Goal: Complete application form: Complete application form

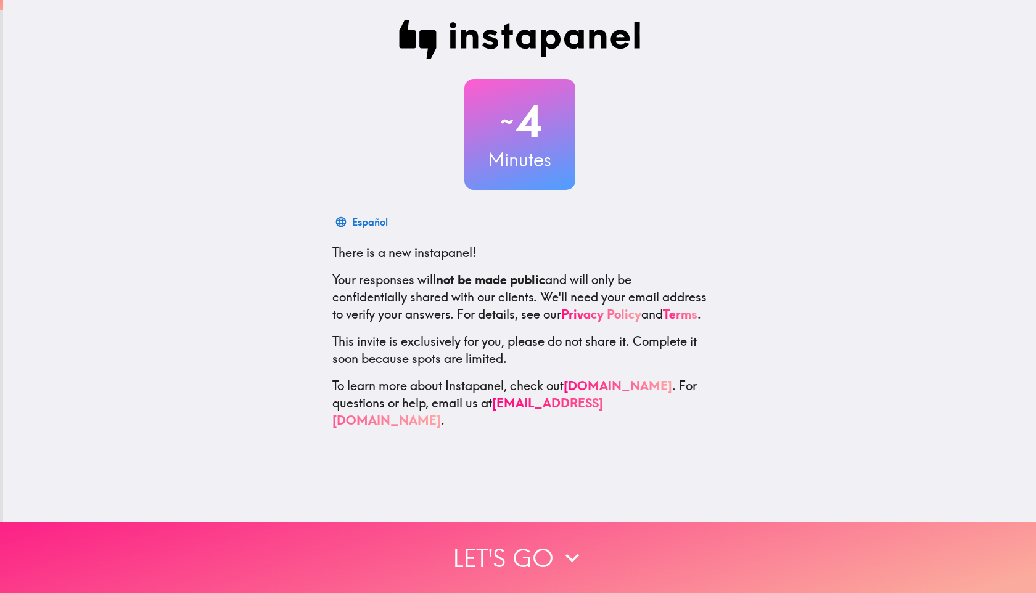
click at [528, 551] on button "Let's go" at bounding box center [518, 557] width 1036 height 71
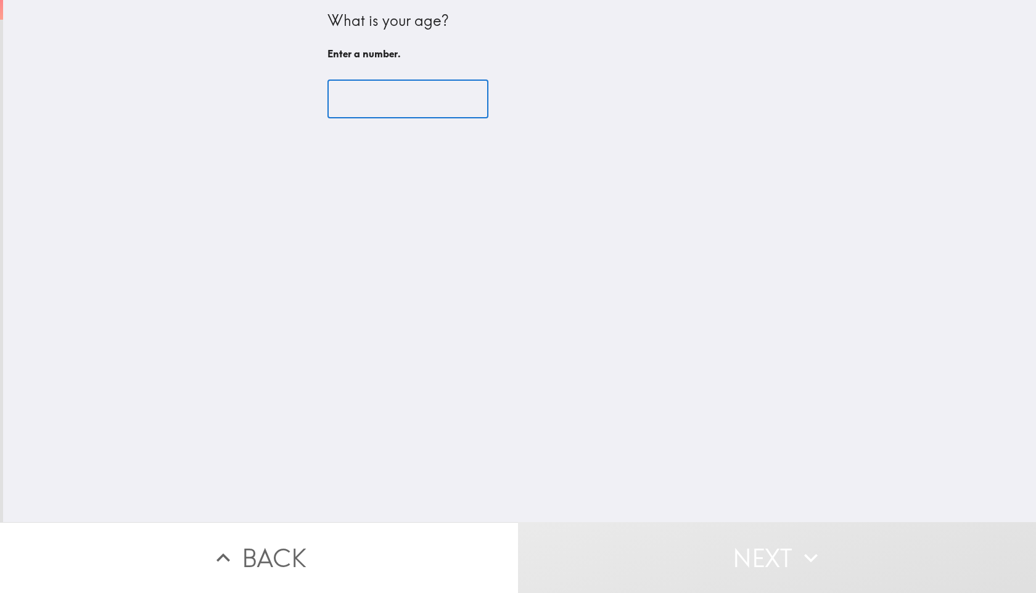
click at [395, 91] on input "number" at bounding box center [407, 99] width 161 height 38
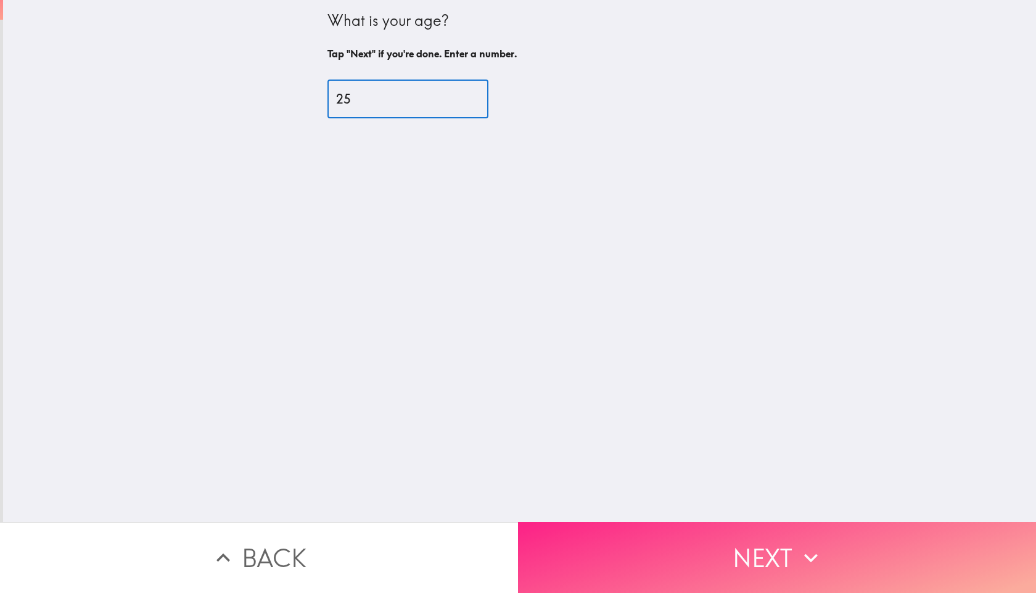
type input "25"
click at [679, 531] on button "Next" at bounding box center [777, 557] width 518 height 71
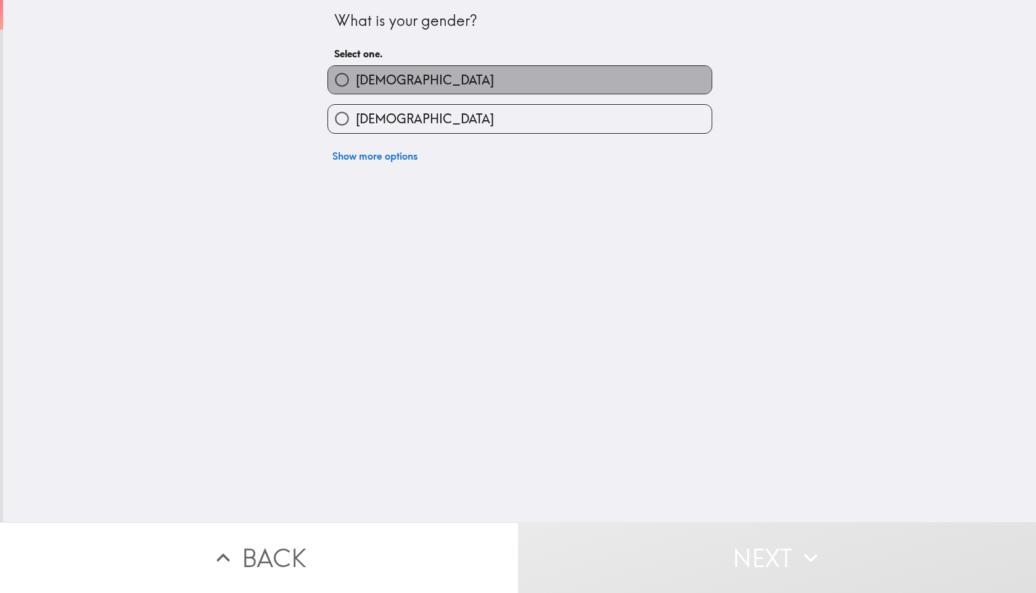
click at [382, 85] on label "[DEMOGRAPHIC_DATA]" at bounding box center [520, 80] width 384 height 28
click at [356, 85] on input "[DEMOGRAPHIC_DATA]" at bounding box center [342, 80] width 28 height 28
radio input "true"
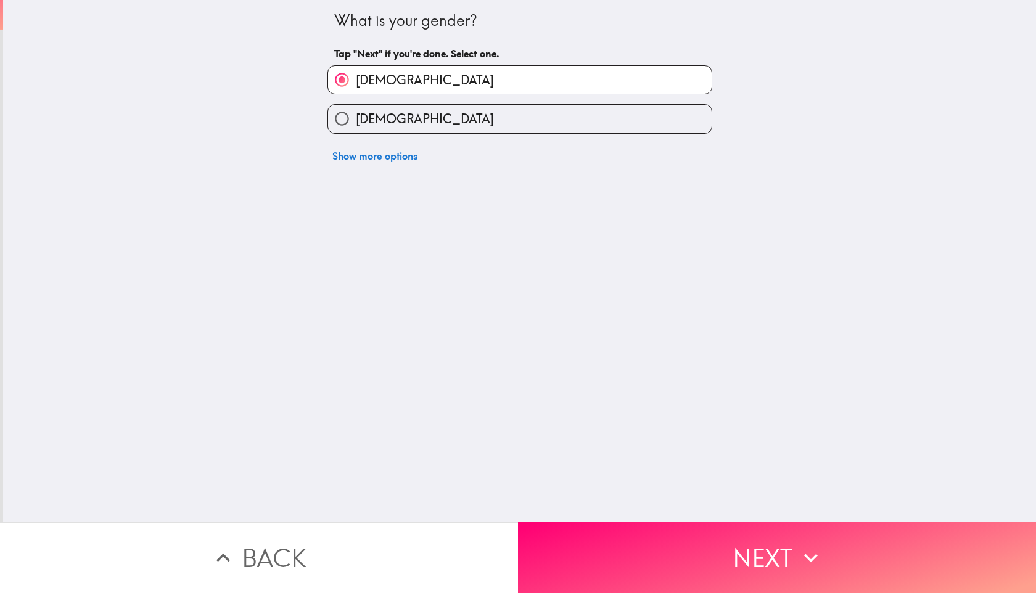
click at [638, 565] on button "Next" at bounding box center [777, 557] width 518 height 71
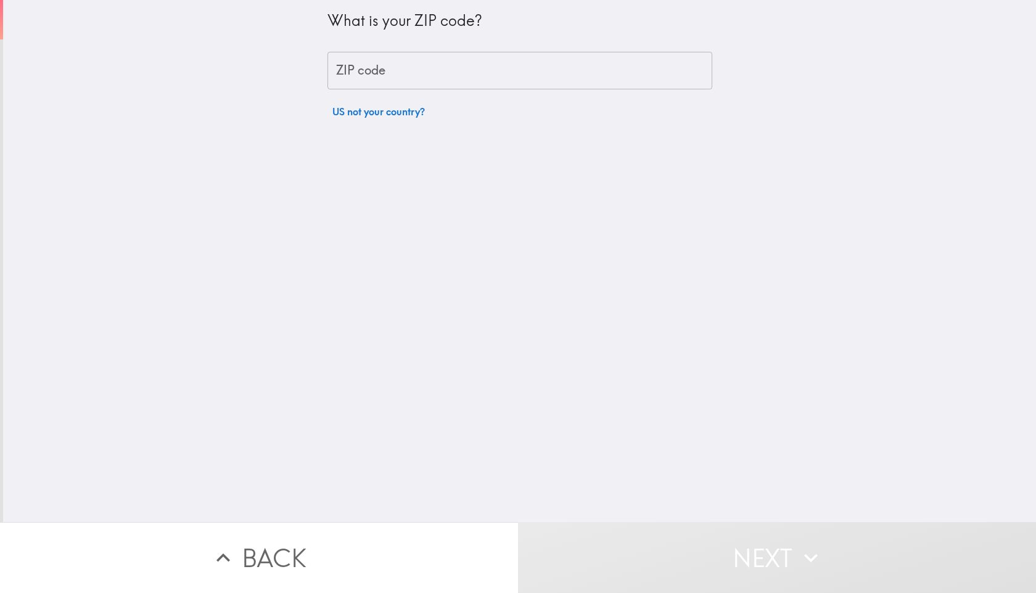
click at [387, 60] on input "ZIP code" at bounding box center [519, 71] width 385 height 38
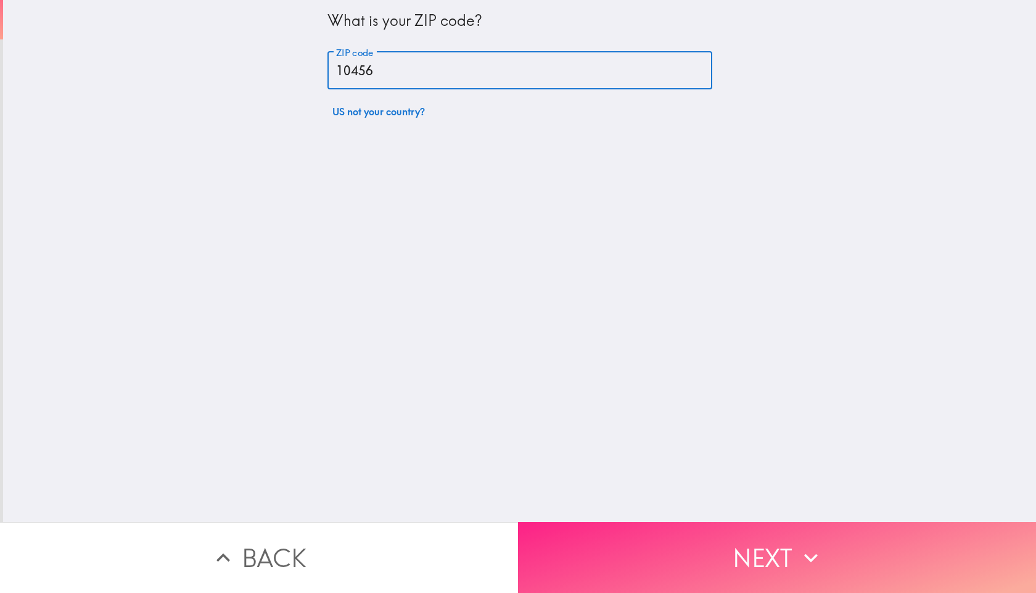
type input "10456"
click at [639, 545] on button "Next" at bounding box center [777, 557] width 518 height 71
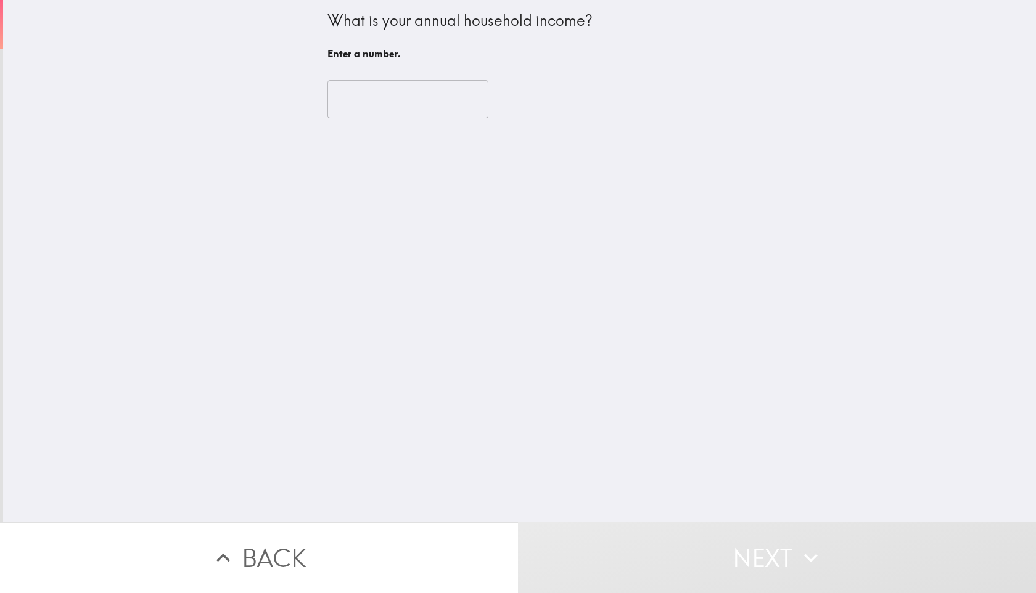
click at [414, 88] on input "number" at bounding box center [407, 99] width 161 height 38
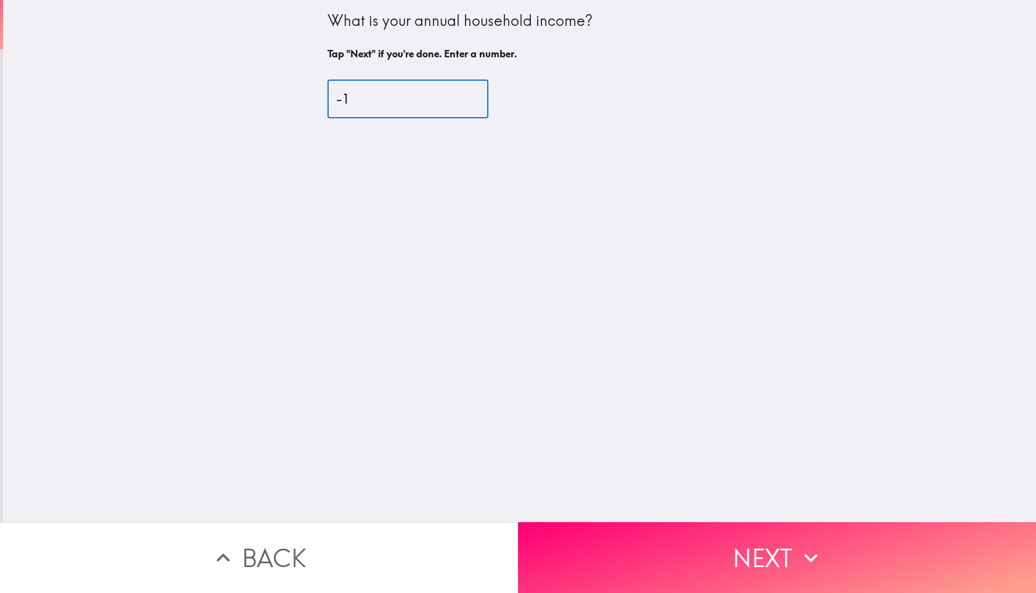
click at [450, 101] on input "-1" at bounding box center [407, 99] width 161 height 38
click at [450, 101] on input "-2" at bounding box center [407, 99] width 161 height 38
click at [451, 94] on input "-1" at bounding box center [407, 99] width 161 height 38
type input "0"
click at [451, 94] on input "0" at bounding box center [407, 99] width 161 height 38
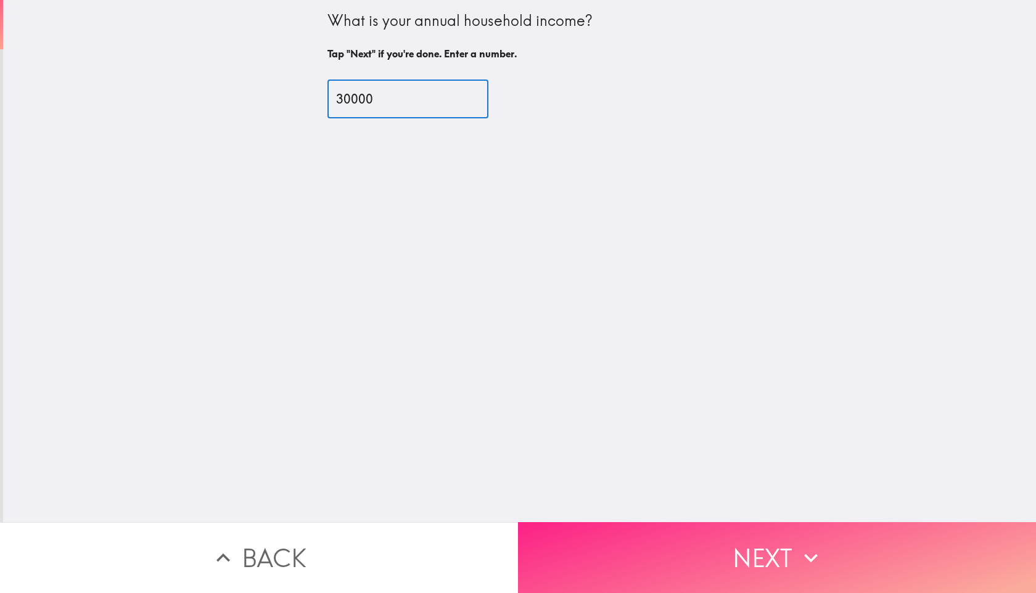
type input "30000"
click at [675, 580] on button "Next" at bounding box center [777, 557] width 518 height 71
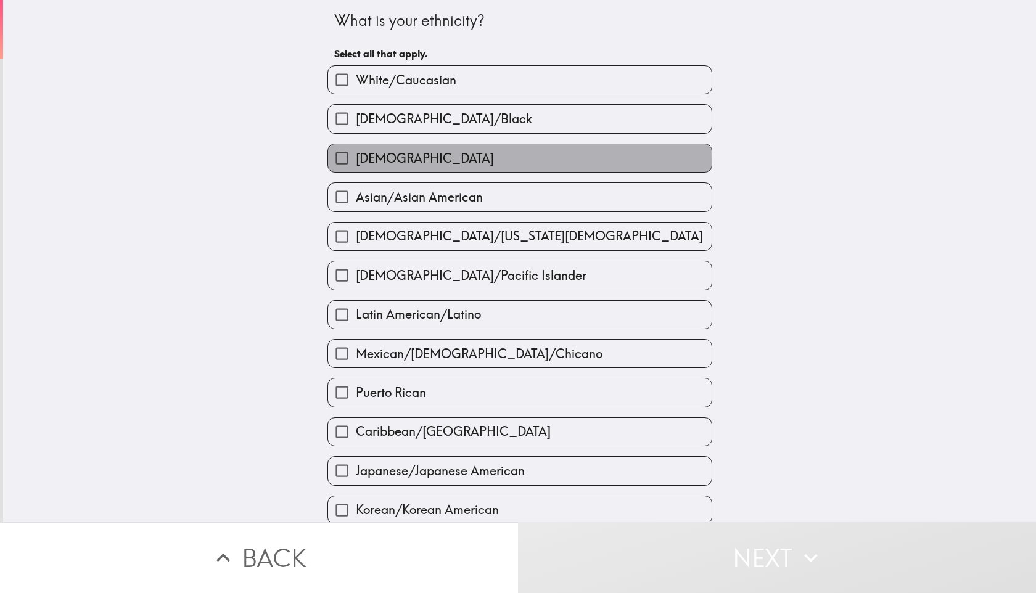
click at [399, 162] on label "[DEMOGRAPHIC_DATA]" at bounding box center [520, 158] width 384 height 28
click at [356, 162] on input "[DEMOGRAPHIC_DATA]" at bounding box center [342, 158] width 28 height 28
checkbox input "true"
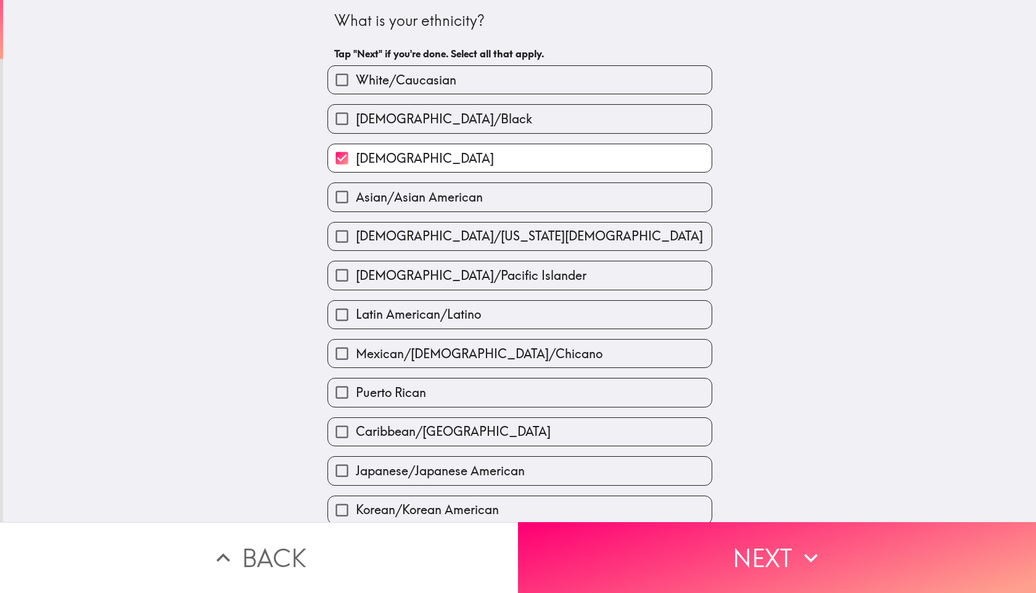
click at [441, 128] on span "[DEMOGRAPHIC_DATA]/Black" at bounding box center [444, 118] width 176 height 17
click at [356, 128] on input "[DEMOGRAPHIC_DATA]/Black" at bounding box center [342, 119] width 28 height 28
checkbox input "true"
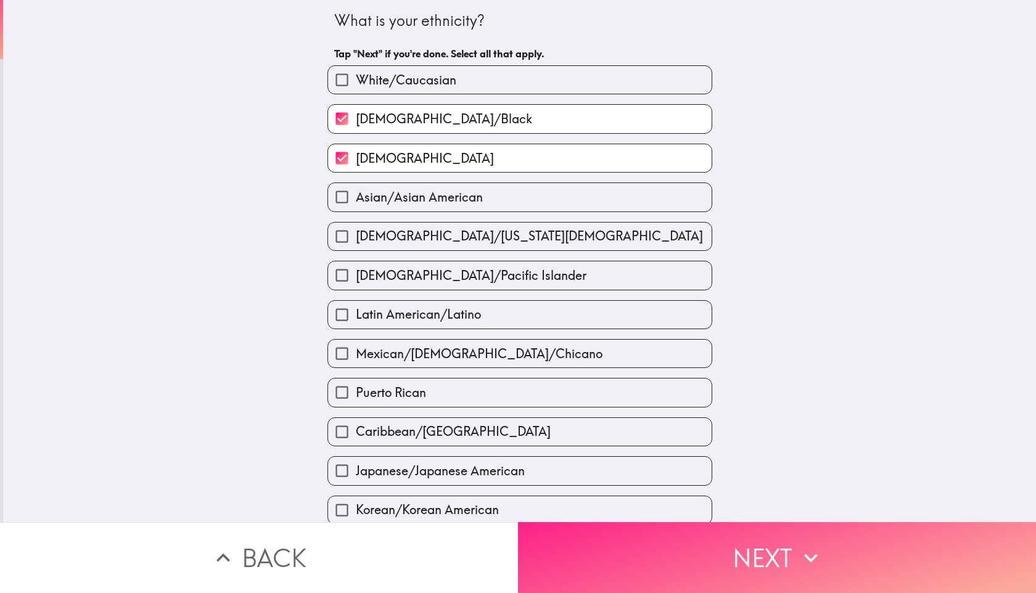
click at [580, 555] on button "Next" at bounding box center [777, 557] width 518 height 71
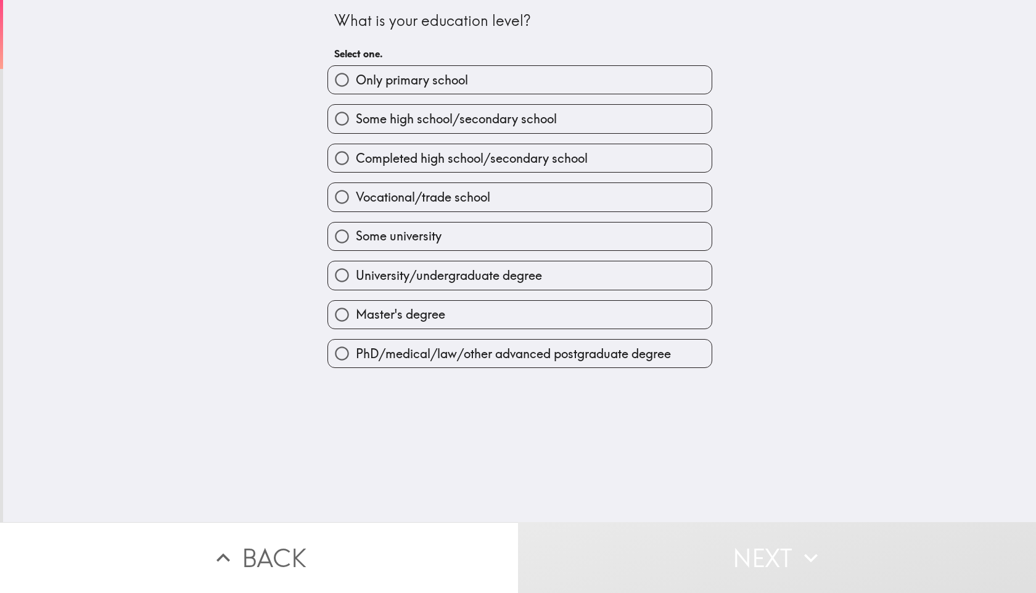
click at [413, 244] on span "Some university" at bounding box center [399, 236] width 86 height 17
click at [356, 244] on input "Some university" at bounding box center [342, 237] width 28 height 28
radio input "true"
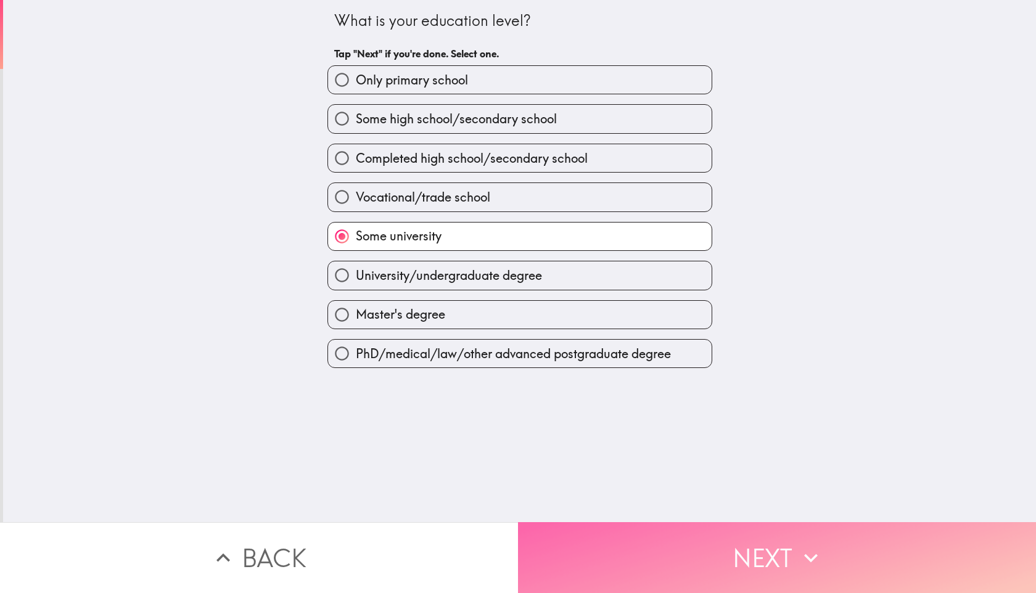
click at [593, 522] on button "Next" at bounding box center [777, 557] width 518 height 71
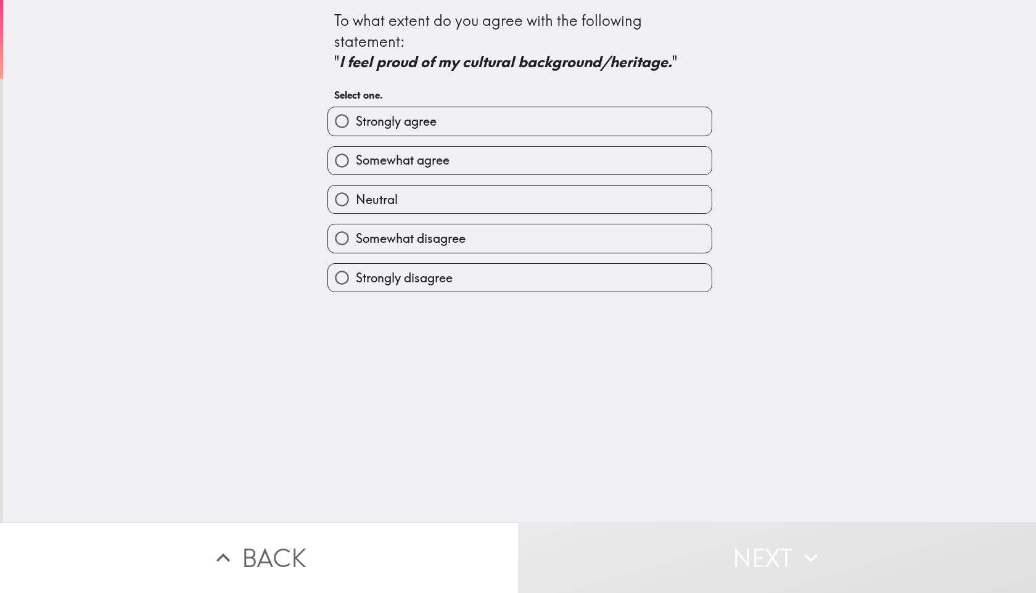
click at [420, 107] on div "Strongly agree" at bounding box center [519, 121] width 385 height 29
click at [434, 125] on label "Strongly agree" at bounding box center [520, 121] width 384 height 28
click at [356, 125] on input "Strongly agree" at bounding box center [342, 121] width 28 height 28
radio input "true"
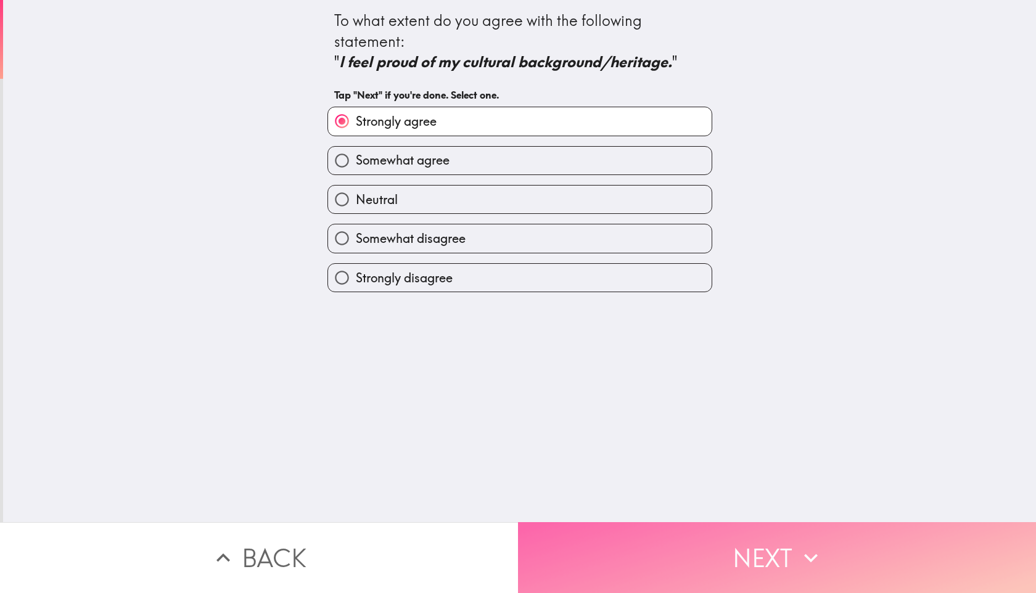
click at [620, 522] on button "Next" at bounding box center [777, 557] width 518 height 71
click at [619, 522] on div "Back Next" at bounding box center [518, 557] width 1036 height 71
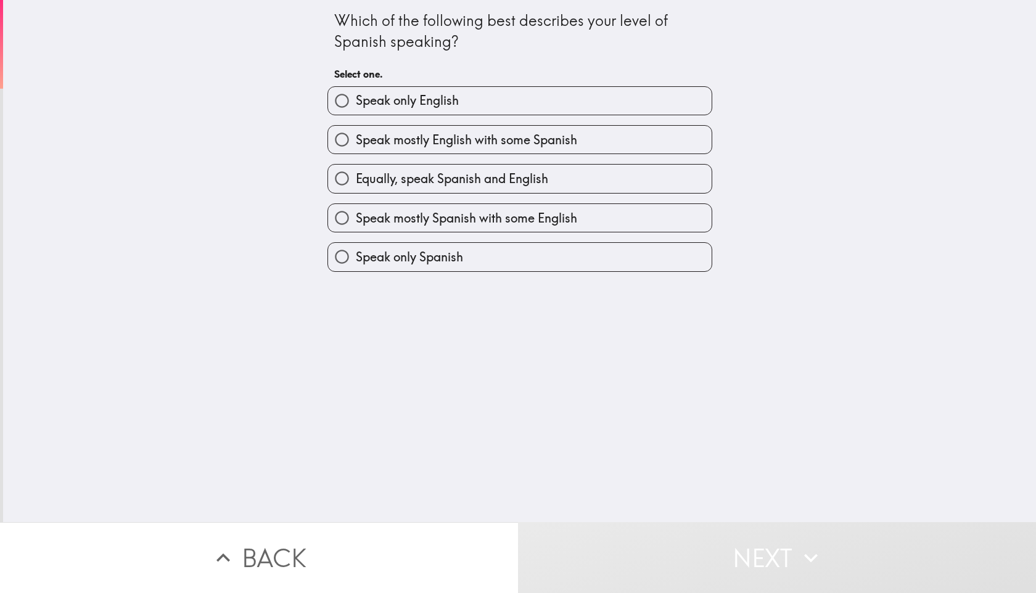
click at [423, 181] on span "Equally, speak Spanish and English" at bounding box center [452, 178] width 192 height 17
click at [356, 181] on input "Equally, speak Spanish and English" at bounding box center [342, 179] width 28 height 28
radio input "true"
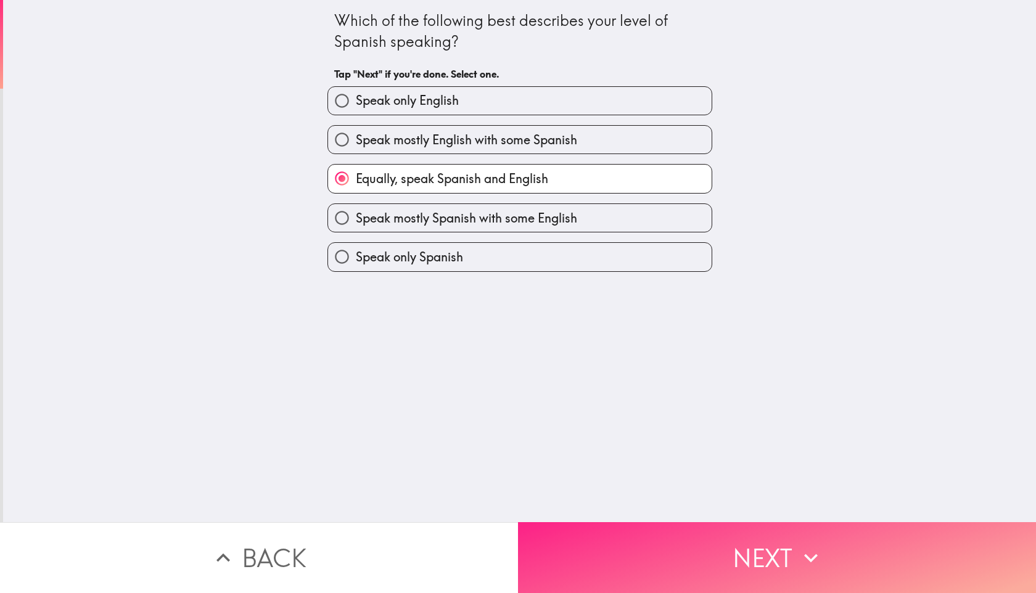
click at [603, 575] on button "Next" at bounding box center [777, 557] width 518 height 71
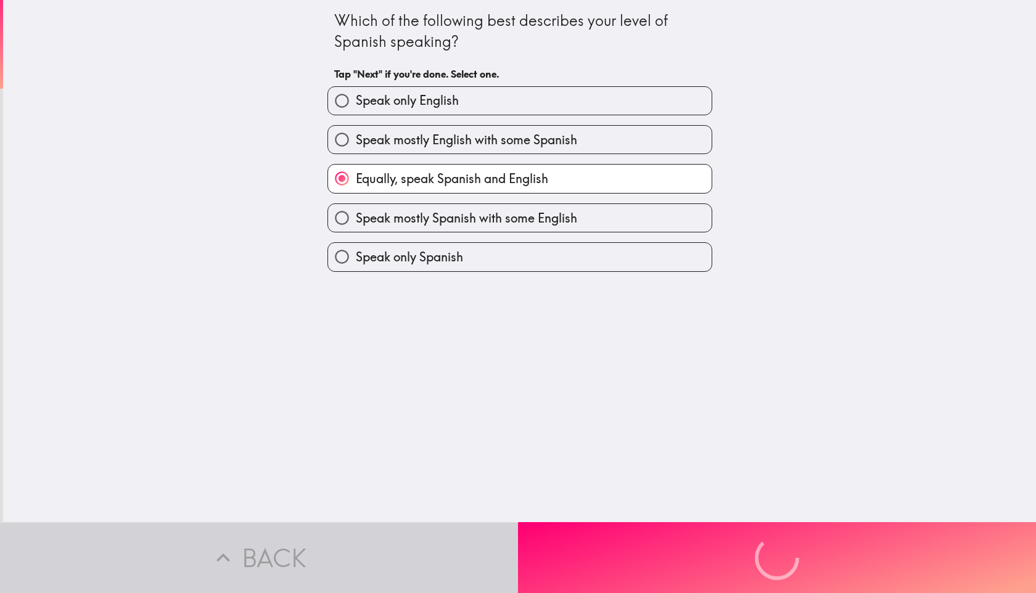
click at [603, 575] on div "Back Next" at bounding box center [518, 557] width 1036 height 71
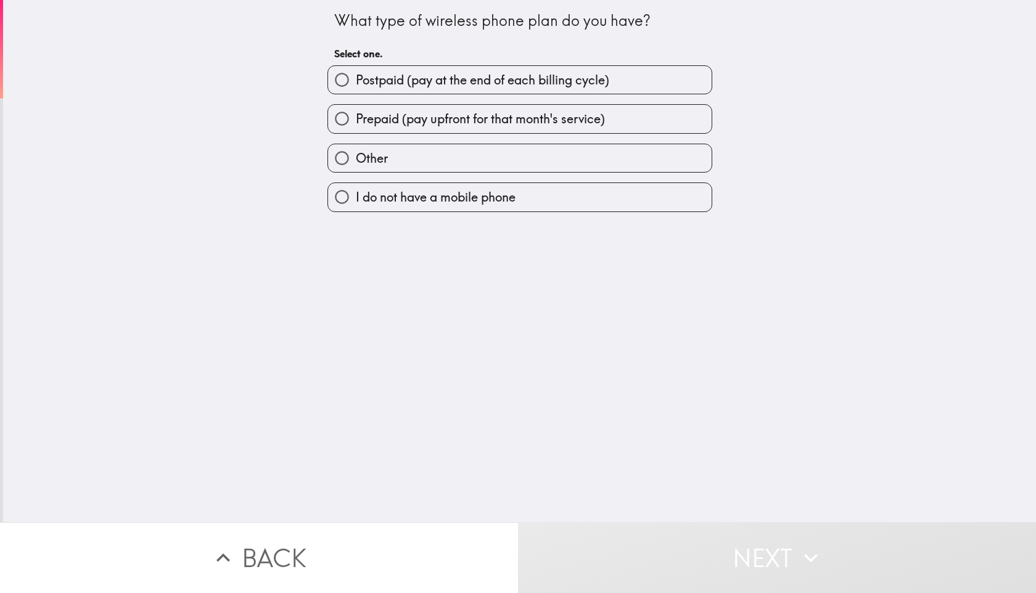
click at [476, 78] on span "Postpaid (pay at the end of each billing cycle)" at bounding box center [482, 80] width 253 height 17
click at [356, 78] on input "Postpaid (pay at the end of each billing cycle)" at bounding box center [342, 80] width 28 height 28
radio input "true"
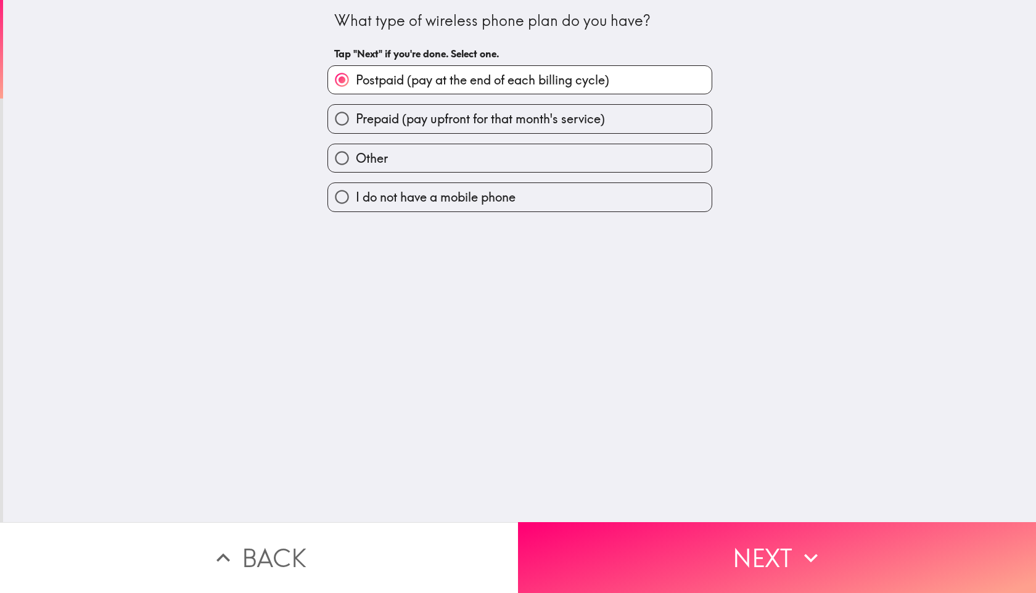
click at [440, 109] on label "Prepaid (pay upfront for that month's service)" at bounding box center [520, 119] width 384 height 28
click at [356, 109] on input "Prepaid (pay upfront for that month's service)" at bounding box center [342, 119] width 28 height 28
radio input "true"
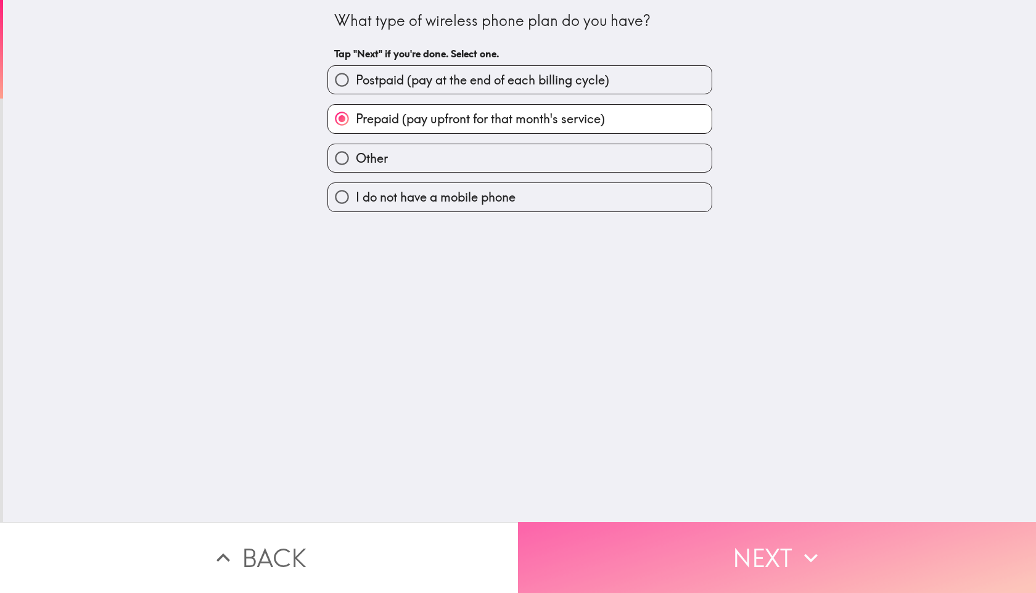
click at [658, 562] on button "Next" at bounding box center [777, 557] width 518 height 71
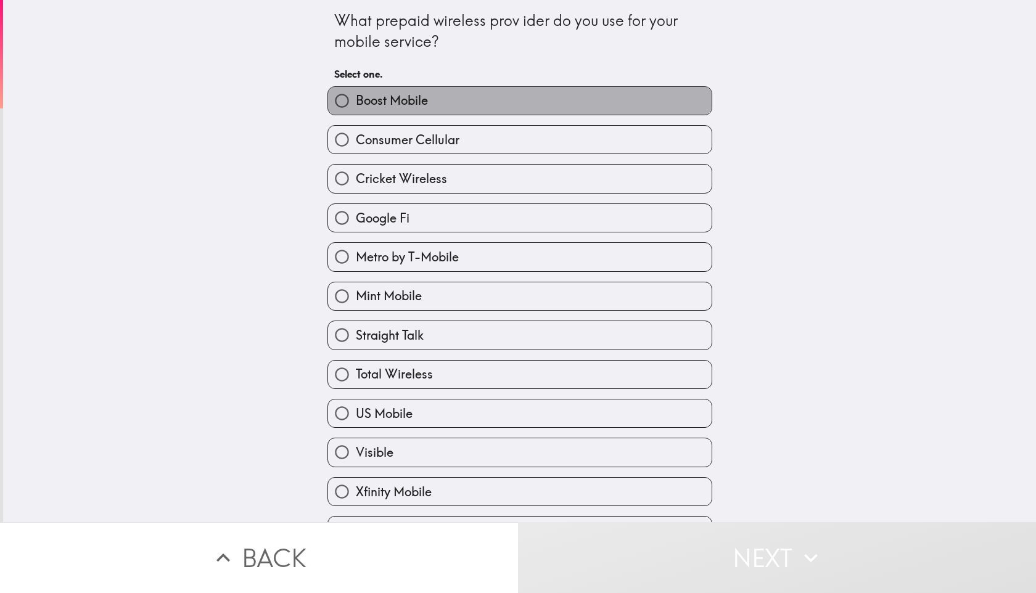
click at [415, 112] on label "Boost Mobile" at bounding box center [520, 101] width 384 height 28
click at [356, 112] on input "Boost Mobile" at bounding box center [342, 101] width 28 height 28
radio input "true"
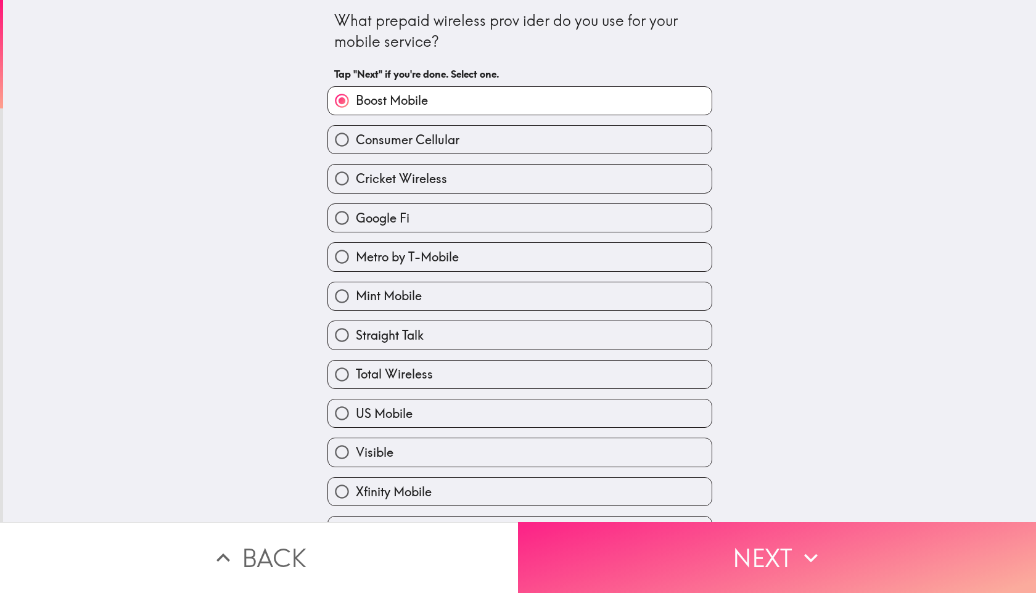
click at [654, 531] on button "Next" at bounding box center [777, 557] width 518 height 71
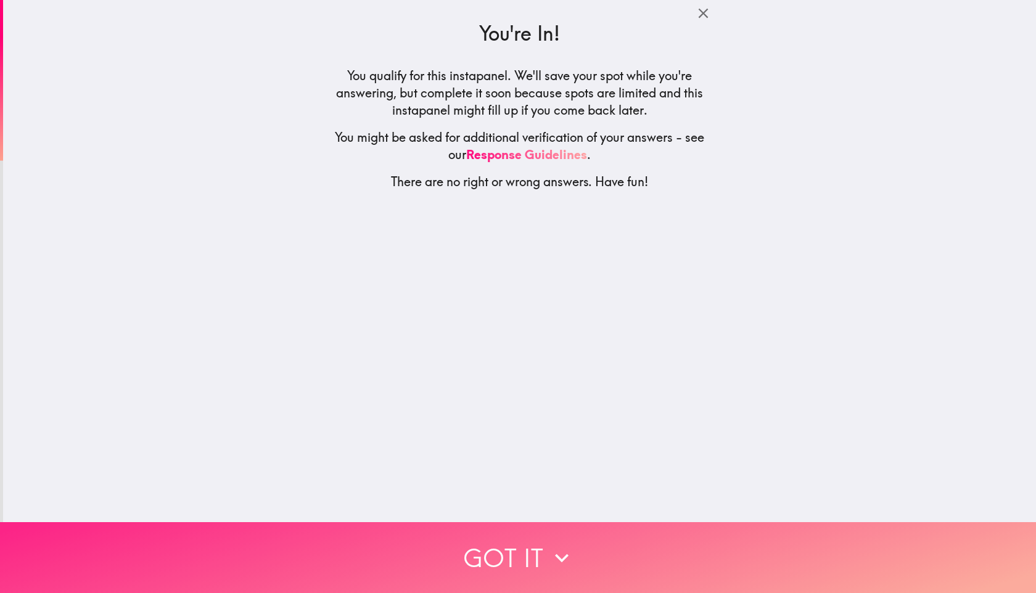
click at [653, 524] on button "Got it" at bounding box center [518, 557] width 1036 height 71
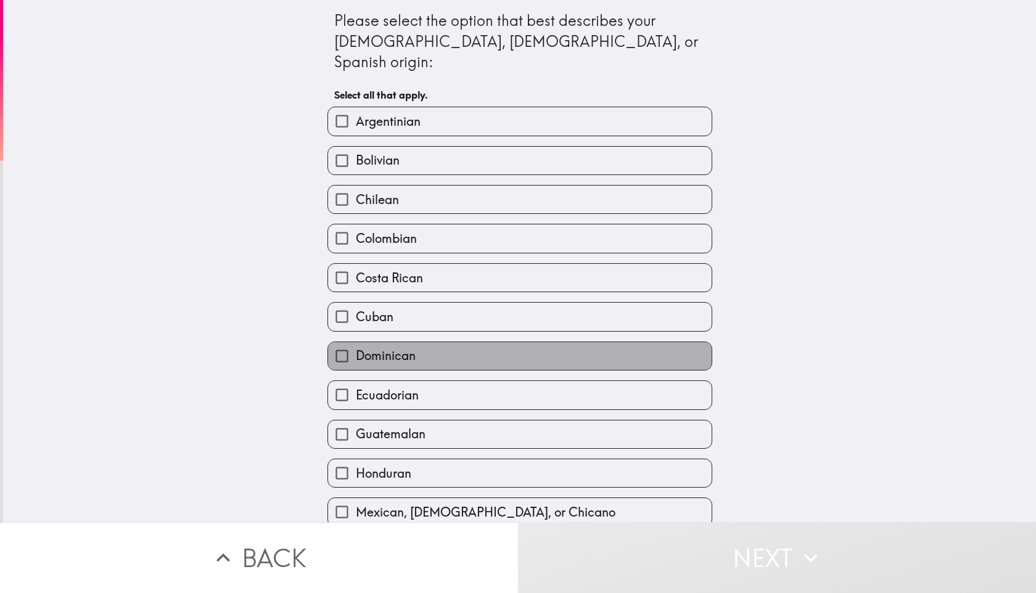
click at [469, 350] on label "Dominican" at bounding box center [520, 356] width 384 height 28
click at [356, 350] on input "Dominican" at bounding box center [342, 356] width 28 height 28
checkbox input "true"
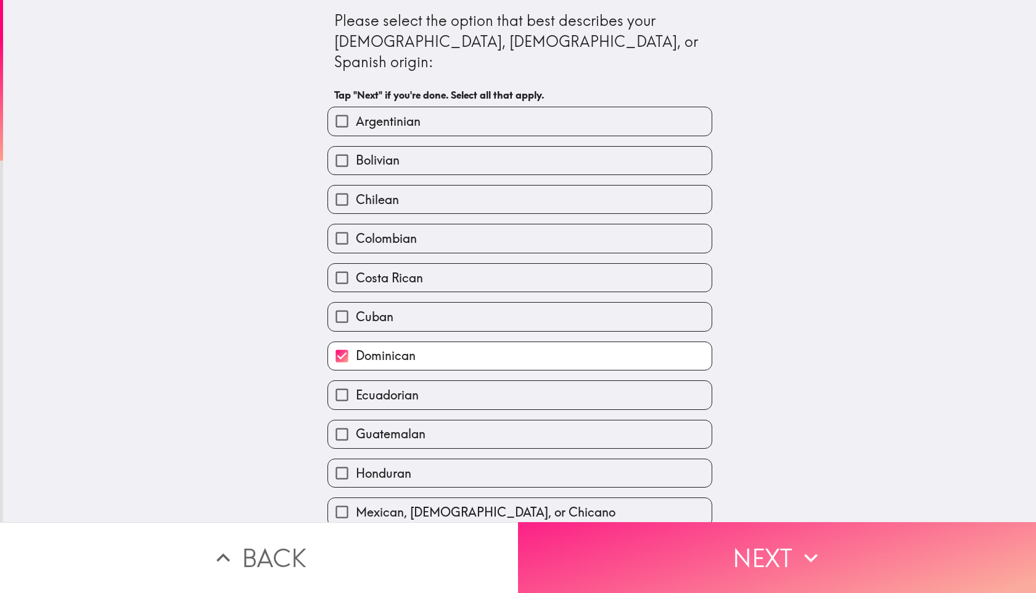
click at [606, 531] on button "Next" at bounding box center [777, 557] width 518 height 71
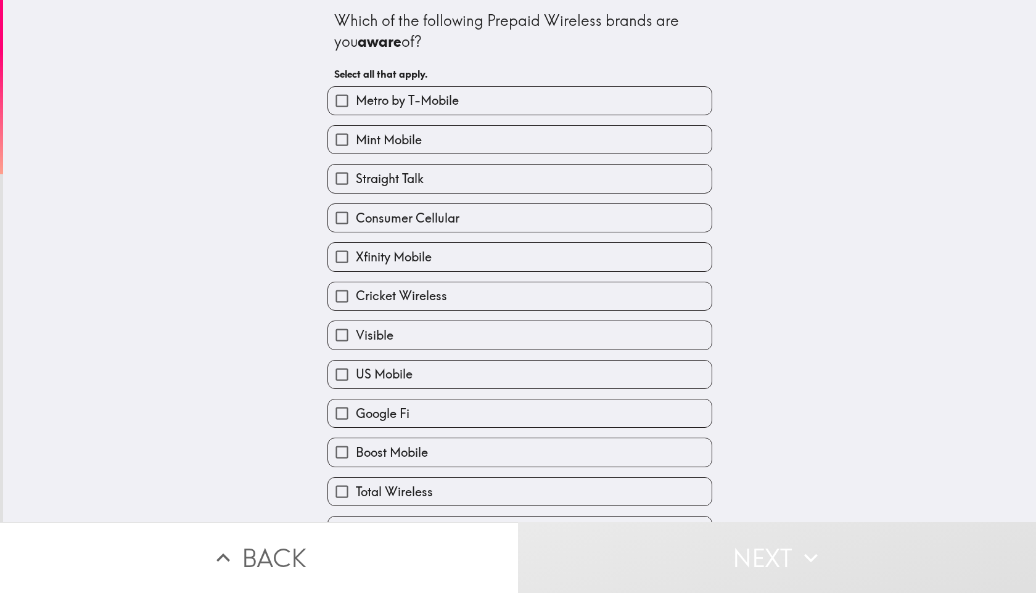
scroll to position [2, 0]
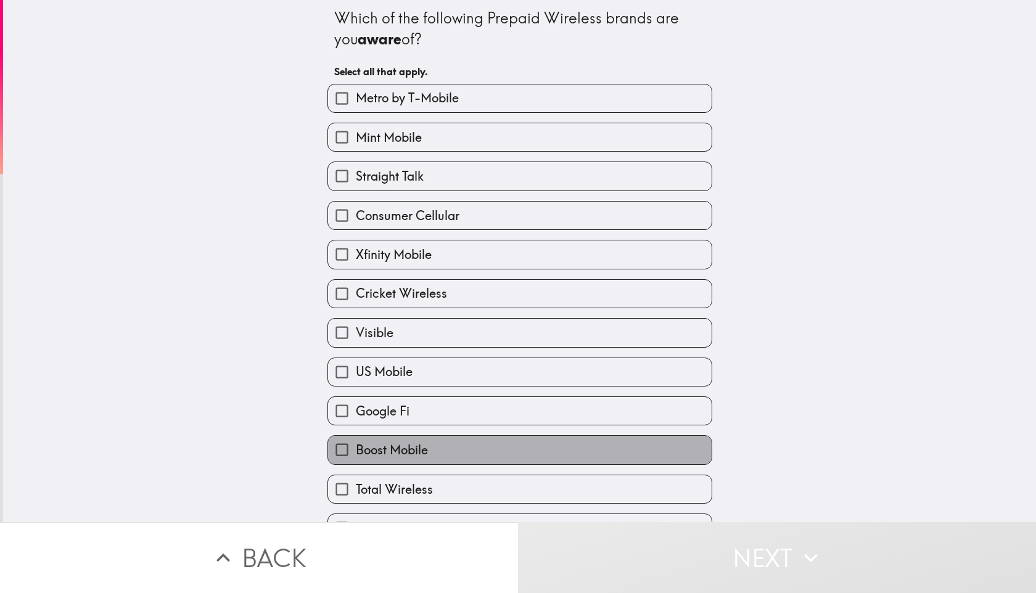
click at [400, 448] on span "Boost Mobile" at bounding box center [392, 450] width 72 height 17
click at [356, 448] on input "Boost Mobile" at bounding box center [342, 450] width 28 height 28
checkbox input "true"
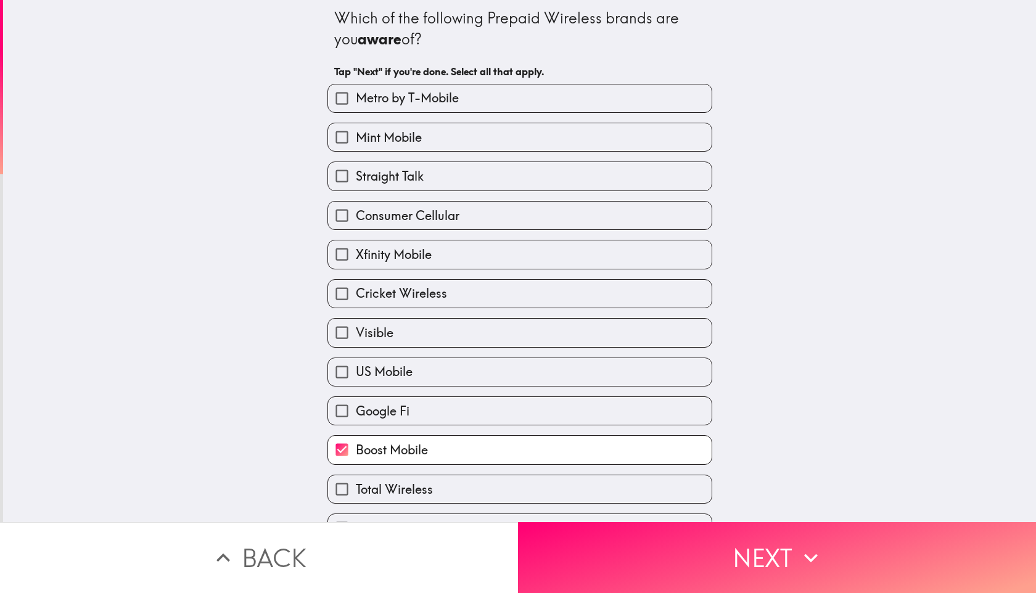
click at [385, 107] on label "Metro by T-Mobile" at bounding box center [520, 98] width 384 height 28
click at [356, 107] on input "Metro by T-Mobile" at bounding box center [342, 98] width 28 height 28
checkbox input "true"
drag, startPoint x: 385, startPoint y: 133, endPoint x: 391, endPoint y: 150, distance: 18.7
click at [386, 136] on span "Mint Mobile" at bounding box center [389, 137] width 66 height 17
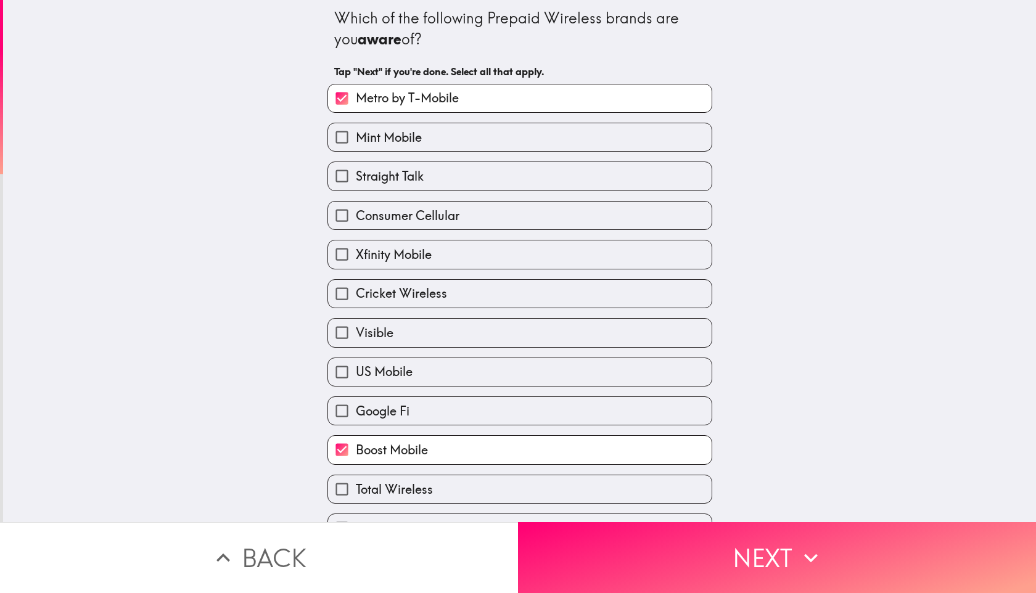
click at [356, 136] on input "Mint Mobile" at bounding box center [342, 137] width 28 height 28
checkbox input "true"
click at [393, 165] on div "Straight Talk" at bounding box center [515, 171] width 395 height 39
drag, startPoint x: 398, startPoint y: 185, endPoint x: 404, endPoint y: 207, distance: 22.3
click at [398, 185] on span "Straight Talk" at bounding box center [390, 176] width 68 height 17
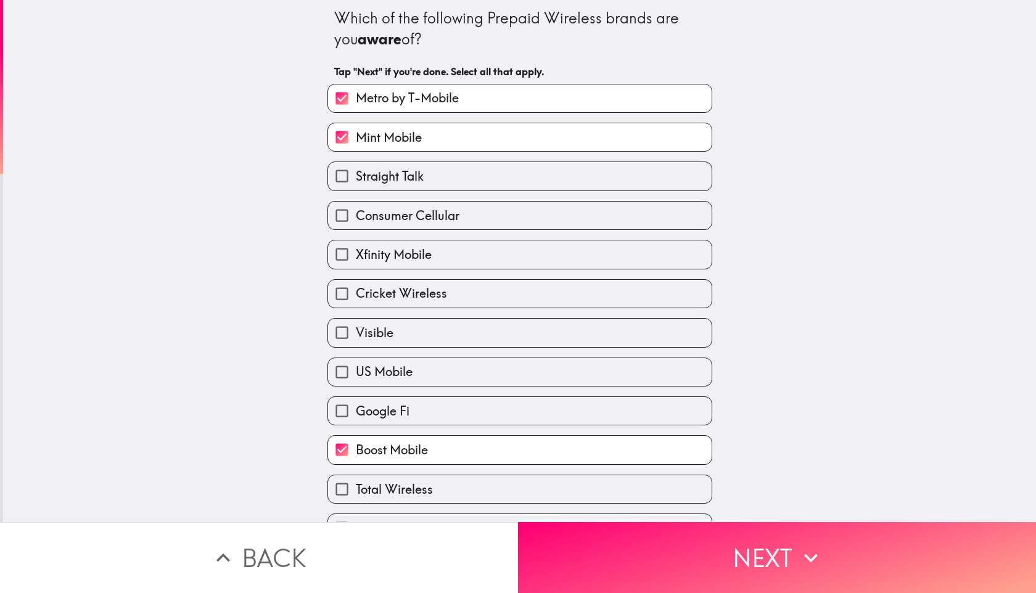
click at [356, 186] on input "Straight Talk" at bounding box center [342, 176] width 28 height 28
checkbox input "true"
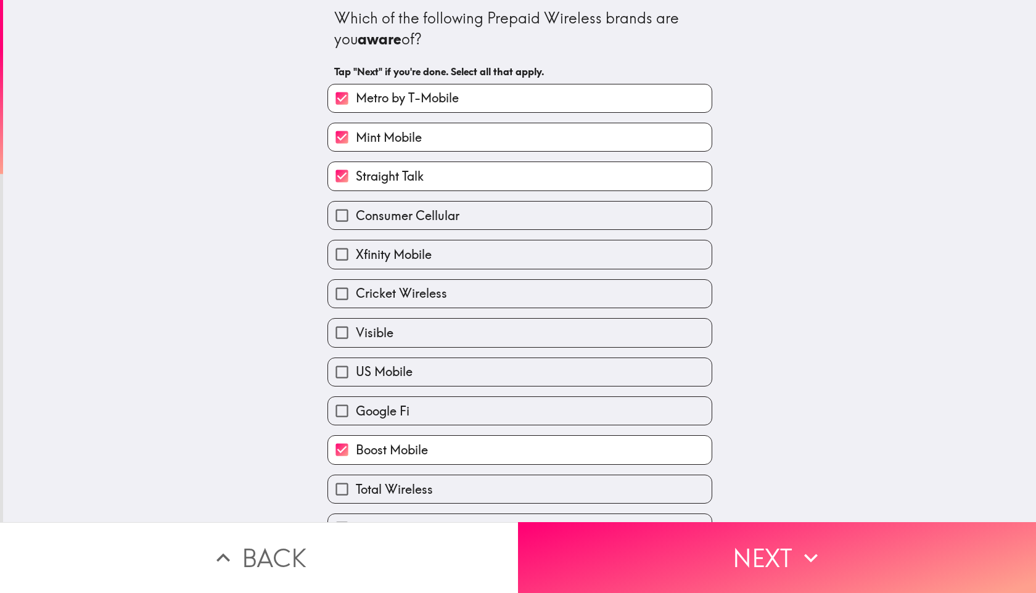
drag, startPoint x: 408, startPoint y: 220, endPoint x: 408, endPoint y: 228, distance: 8.7
click at [408, 221] on span "Consumer Cellular" at bounding box center [408, 215] width 104 height 17
click at [356, 221] on input "Consumer Cellular" at bounding box center [342, 216] width 28 height 28
checkbox input "true"
click at [408, 273] on div "Cricket Wireless" at bounding box center [515, 289] width 395 height 39
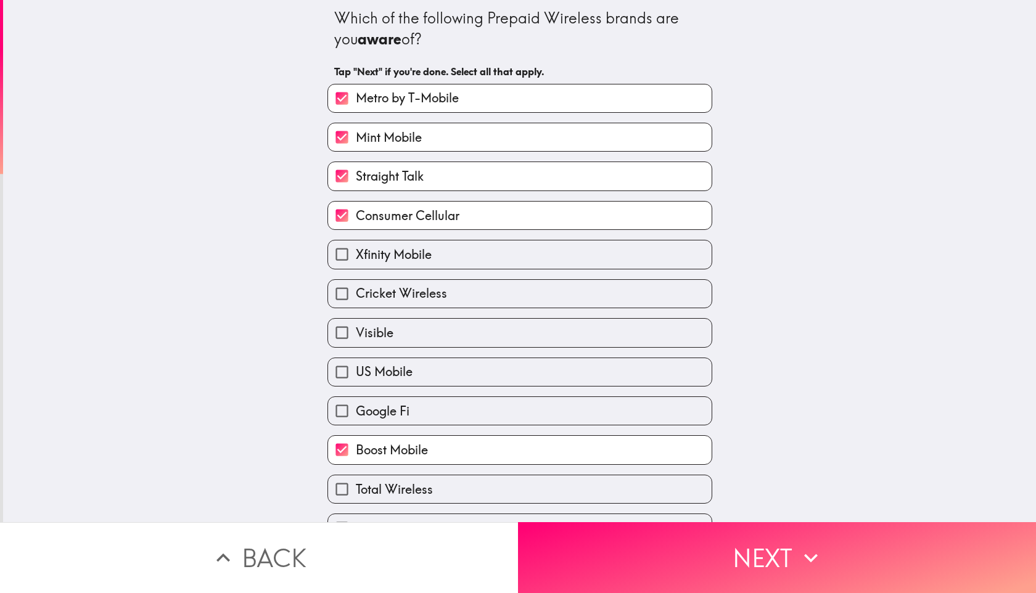
click at [406, 294] on span "Cricket Wireless" at bounding box center [401, 293] width 91 height 17
click at [356, 294] on input "Cricket Wireless" at bounding box center [342, 294] width 28 height 28
checkbox input "true"
click at [406, 266] on label "Xfinity Mobile" at bounding box center [520, 255] width 384 height 28
click at [356, 266] on input "Xfinity Mobile" at bounding box center [342, 255] width 28 height 28
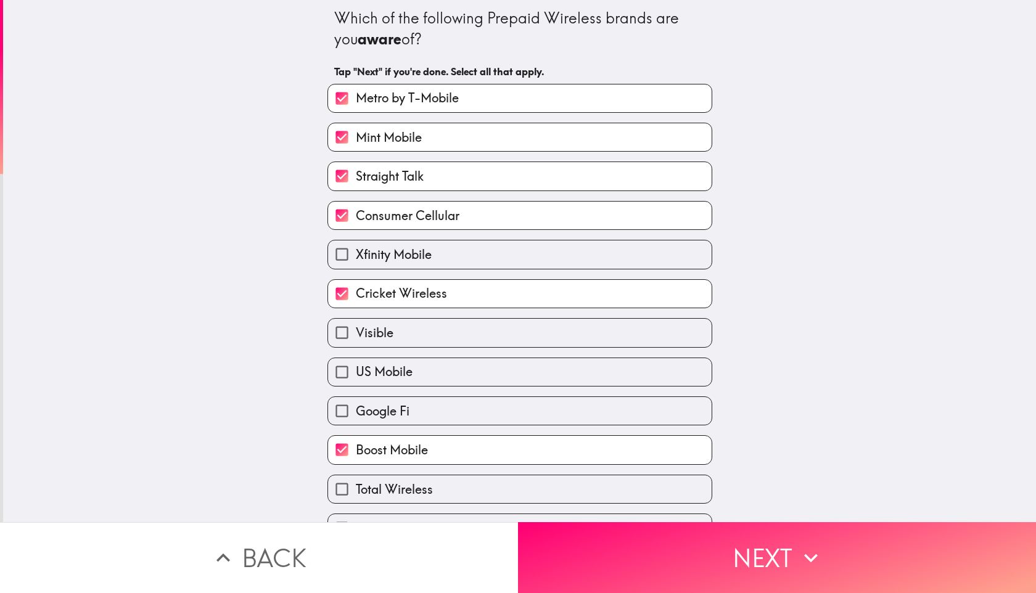
checkbox input "true"
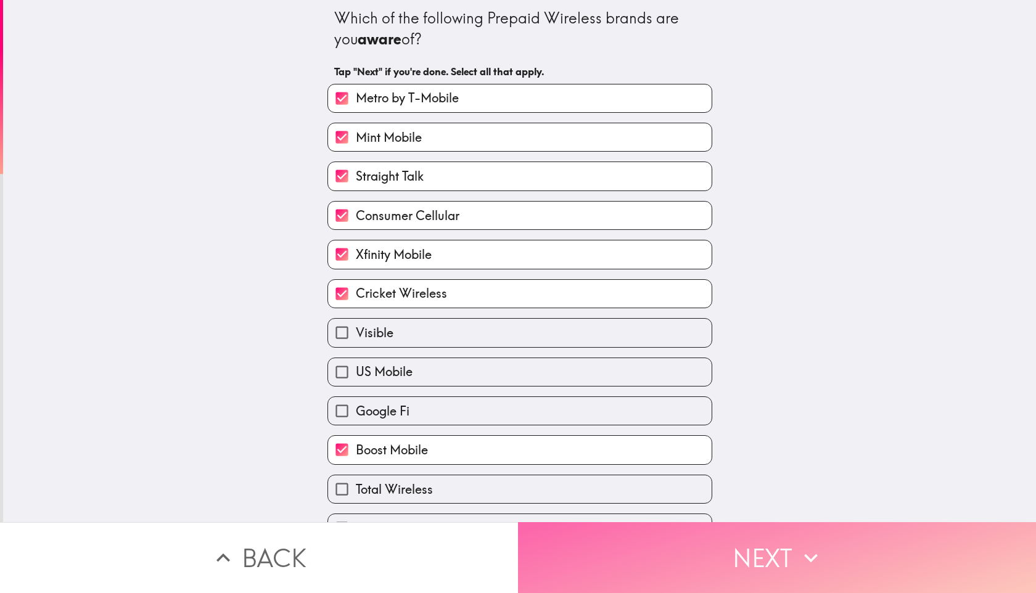
click at [578, 539] on button "Next" at bounding box center [777, 557] width 518 height 71
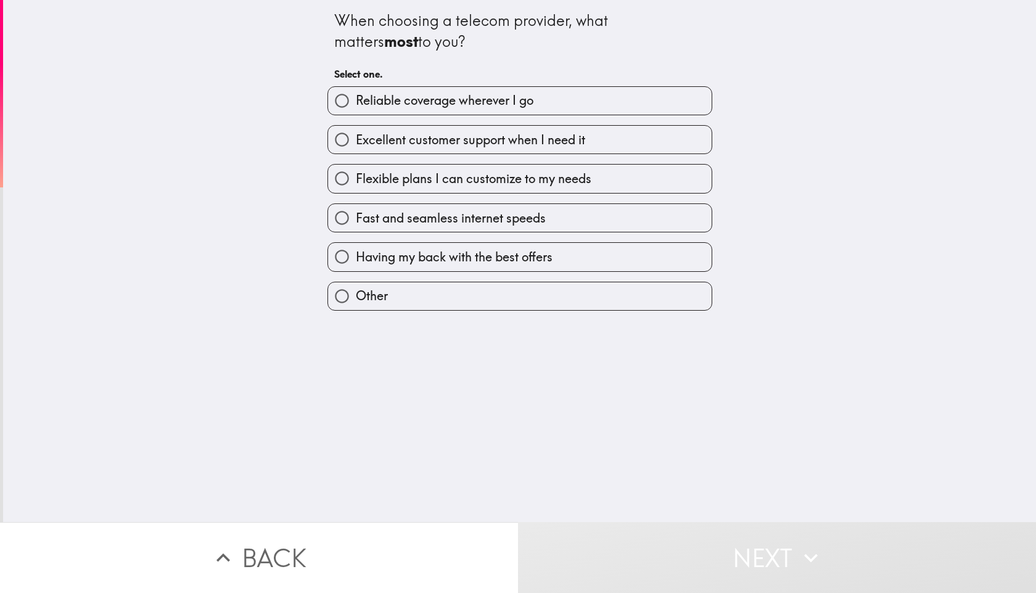
click at [399, 182] on span "Flexible plans I can customize to my needs" at bounding box center [474, 178] width 236 height 17
click at [356, 182] on input "Flexible plans I can customize to my needs" at bounding box center [342, 179] width 28 height 28
radio input "true"
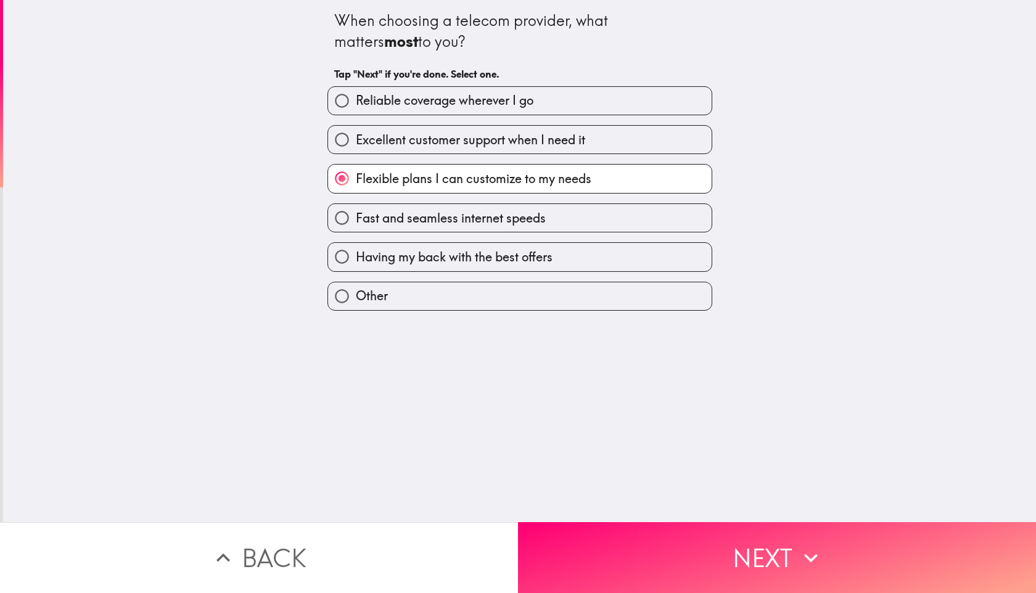
click at [503, 163] on div "Flexible plans I can customize to my needs" at bounding box center [515, 173] width 395 height 39
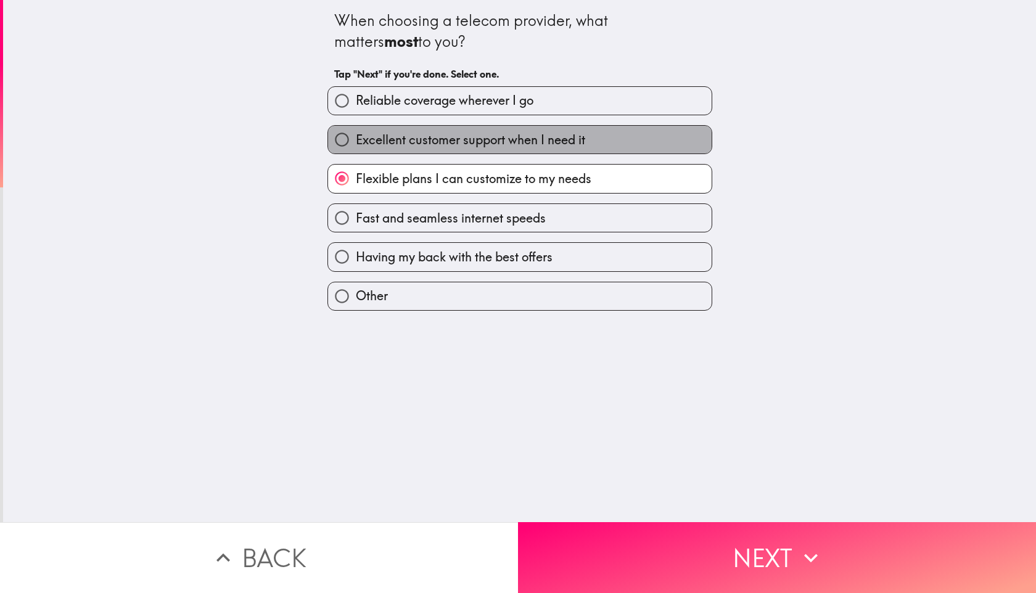
click at [502, 149] on label "Excellent customer support when I need it" at bounding box center [520, 140] width 384 height 28
click at [356, 149] on input "Excellent customer support when I need it" at bounding box center [342, 140] width 28 height 28
radio input "true"
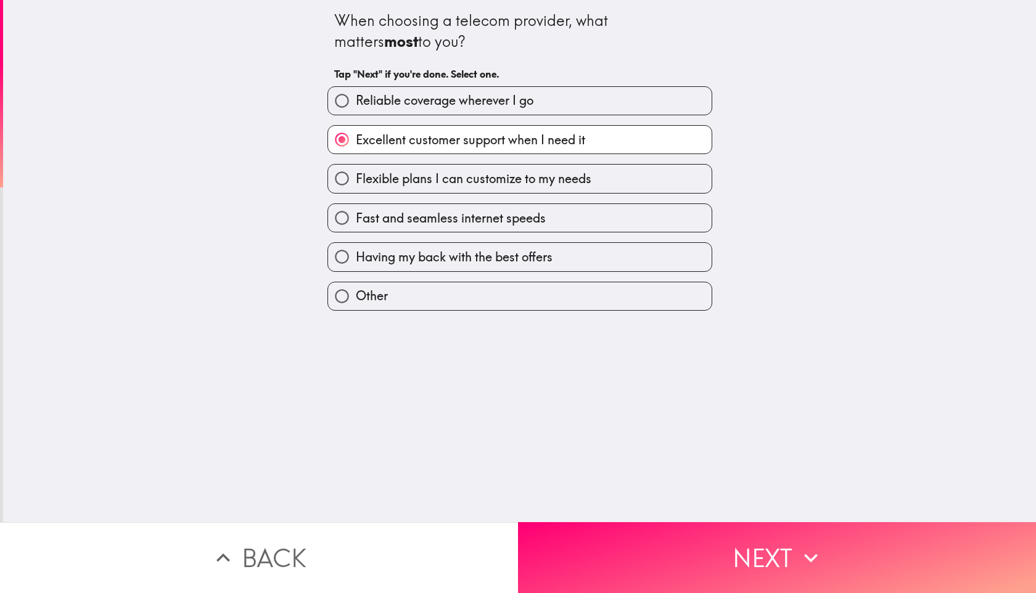
click at [504, 178] on span "Flexible plans I can customize to my needs" at bounding box center [474, 178] width 236 height 17
click at [356, 178] on input "Flexible plans I can customize to my needs" at bounding box center [342, 179] width 28 height 28
radio input "true"
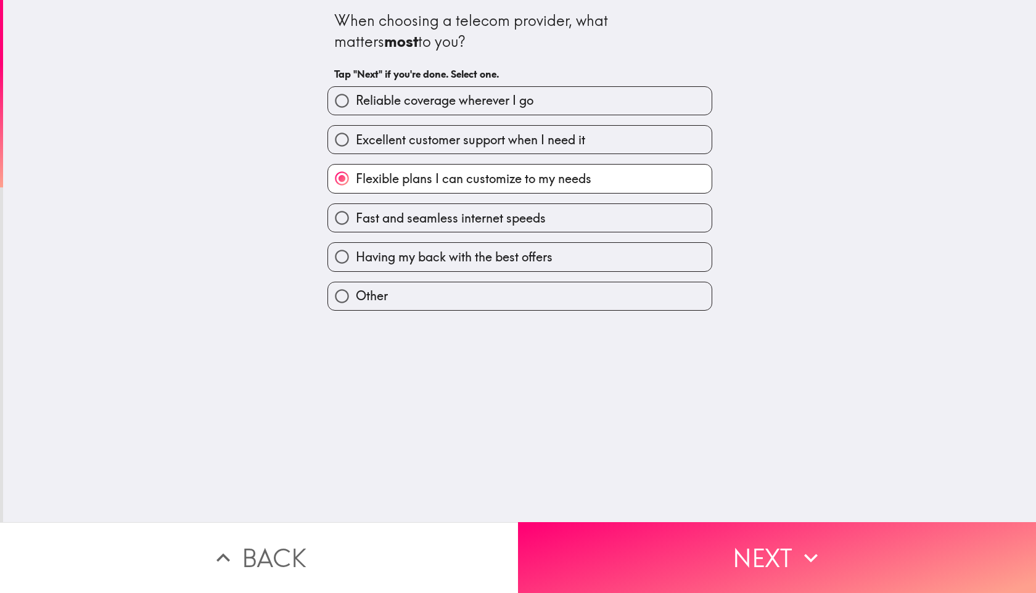
click at [492, 136] on span "Excellent customer support when I need it" at bounding box center [470, 139] width 229 height 17
click at [356, 136] on input "Excellent customer support when I need it" at bounding box center [342, 140] width 28 height 28
radio input "true"
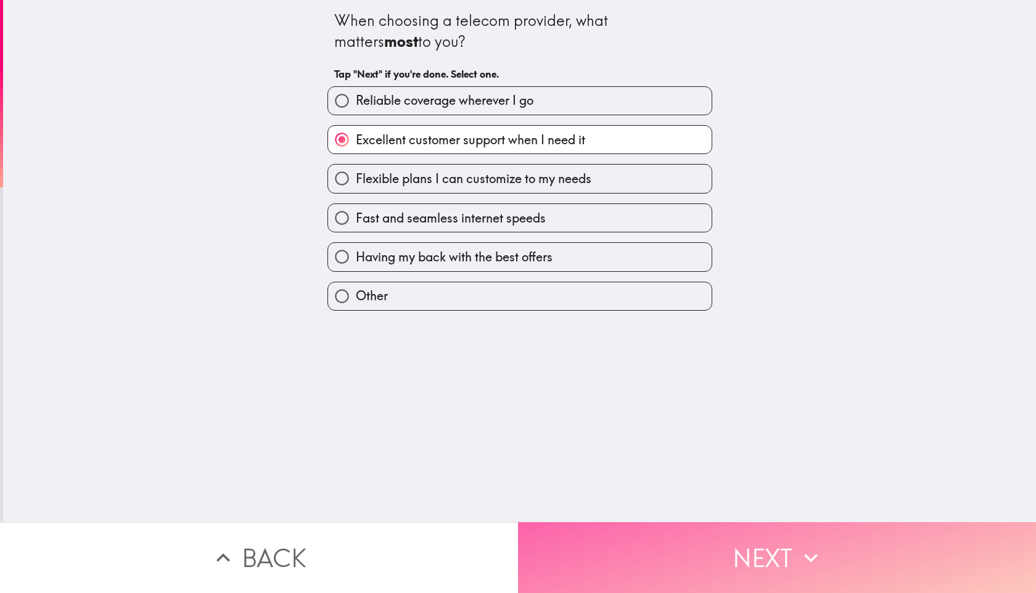
click at [618, 533] on button "Next" at bounding box center [777, 557] width 518 height 71
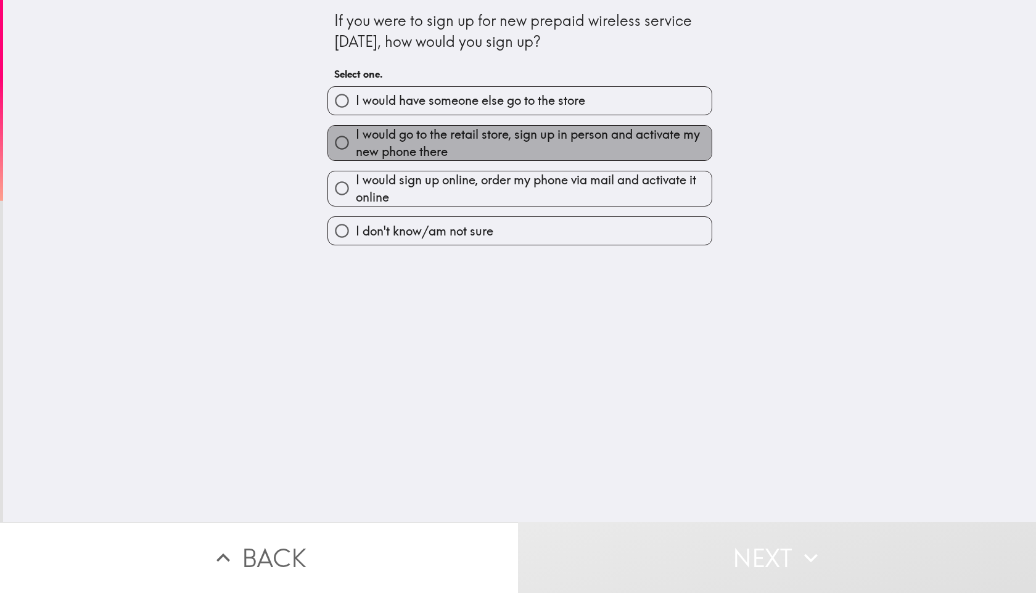
click at [572, 136] on span "I would go to the retail store, sign up in person and activate my new phone the…" at bounding box center [534, 143] width 356 height 35
click at [356, 136] on input "I would go to the retail store, sign up in person and activate my new phone the…" at bounding box center [342, 143] width 28 height 28
radio input "true"
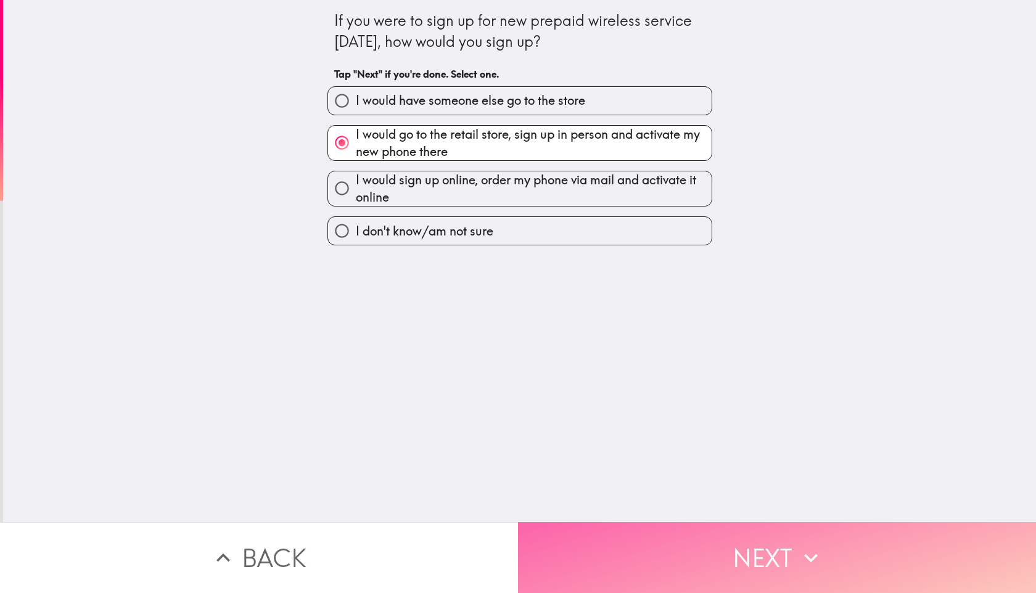
click at [666, 582] on button "Next" at bounding box center [777, 557] width 518 height 71
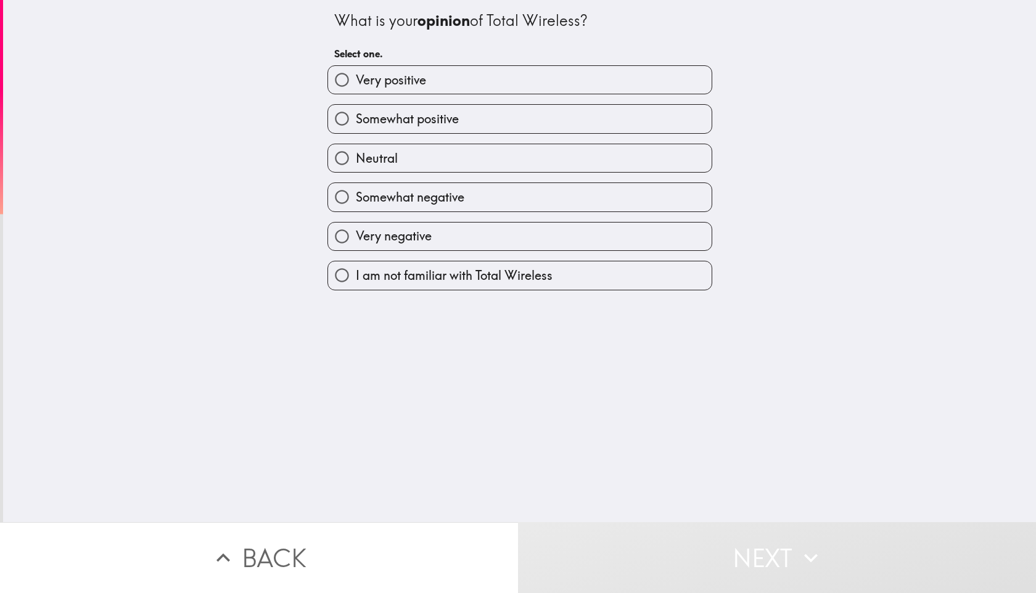
click at [433, 267] on label "I am not familiar with Total Wireless" at bounding box center [520, 275] width 384 height 28
click at [356, 267] on input "I am not familiar with Total Wireless" at bounding box center [342, 275] width 28 height 28
radio input "true"
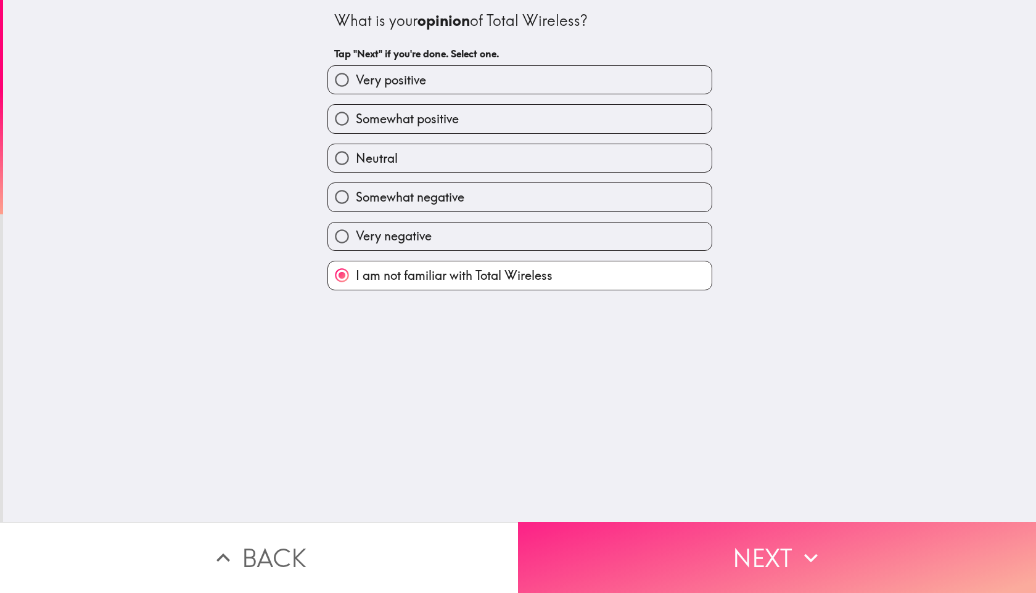
click at [572, 558] on button "Next" at bounding box center [777, 557] width 518 height 71
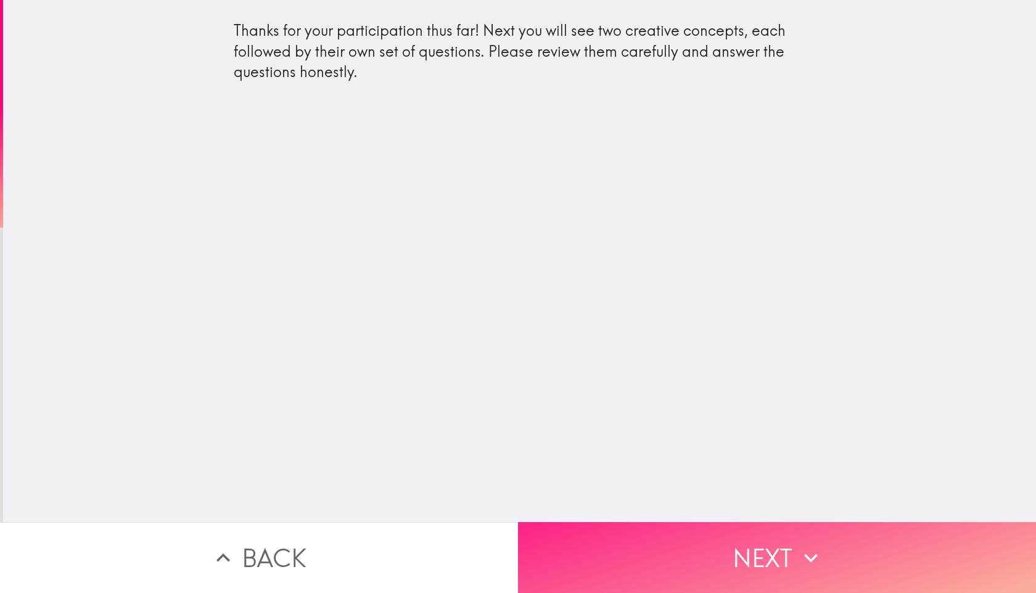
click at [646, 545] on button "Next" at bounding box center [777, 557] width 518 height 71
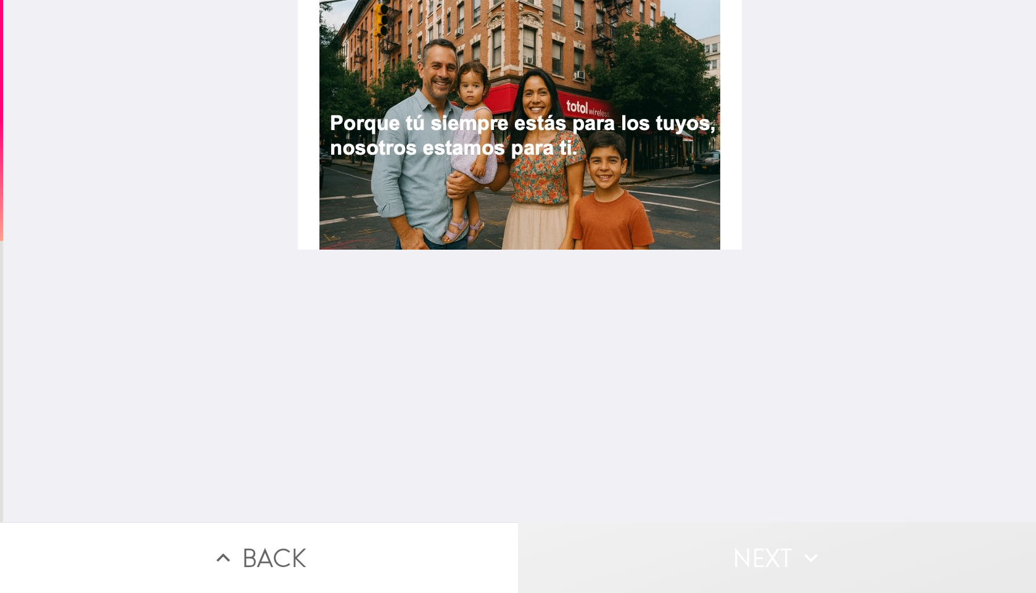
click at [673, 522] on button "Next" at bounding box center [777, 557] width 518 height 71
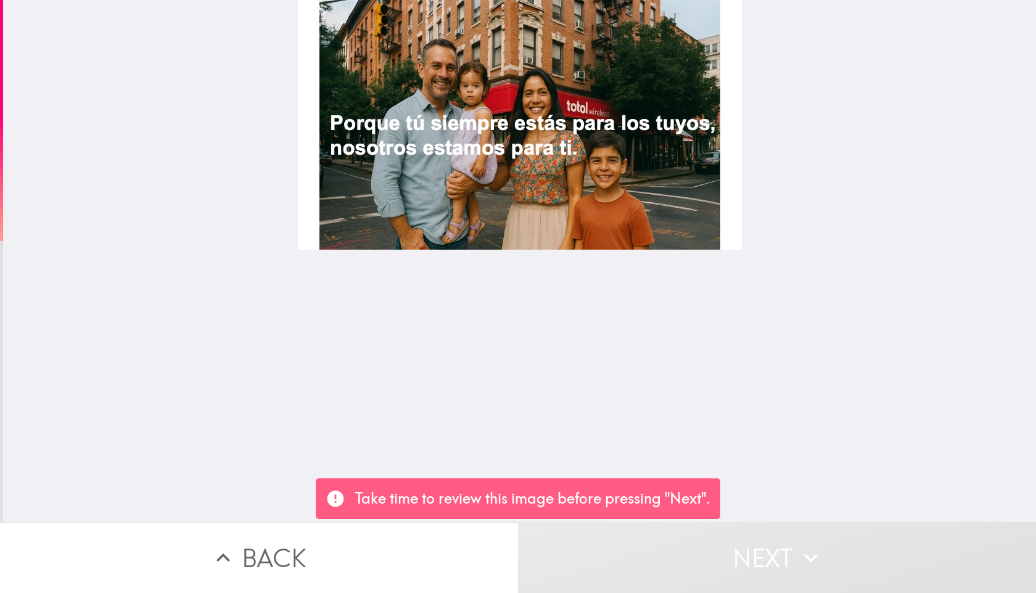
click at [496, 212] on div at bounding box center [520, 125] width 444 height 250
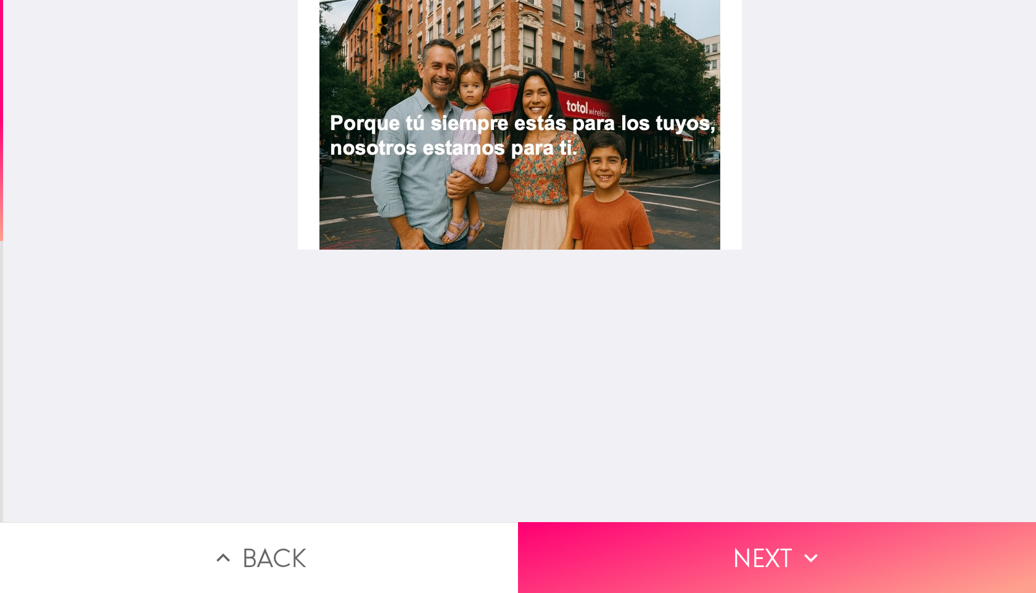
click at [496, 212] on div at bounding box center [520, 125] width 444 height 250
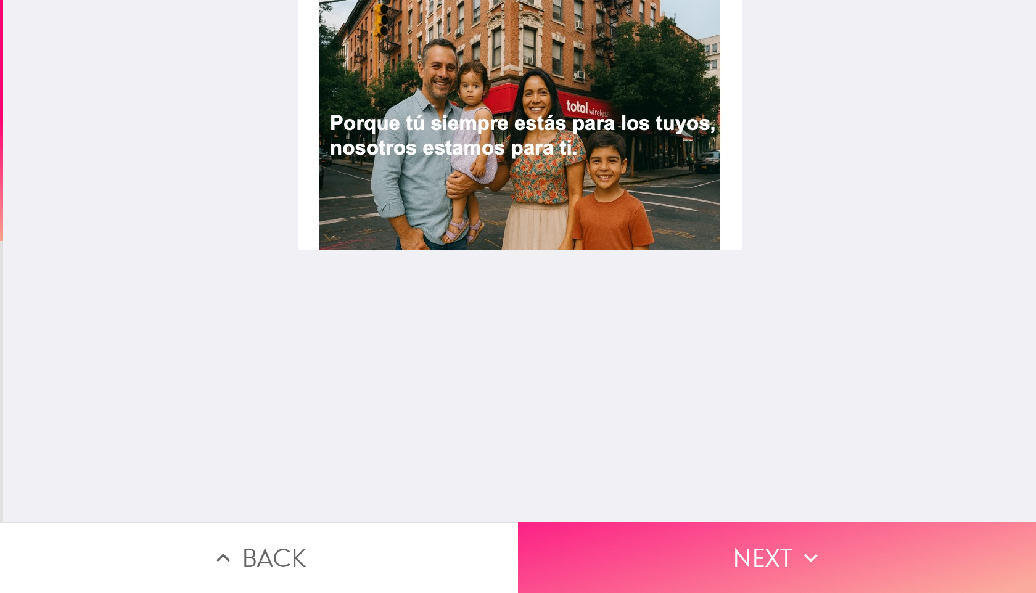
click at [619, 524] on div "Back Next" at bounding box center [518, 296] width 1036 height 593
click at [619, 554] on button "Next" at bounding box center [777, 557] width 518 height 71
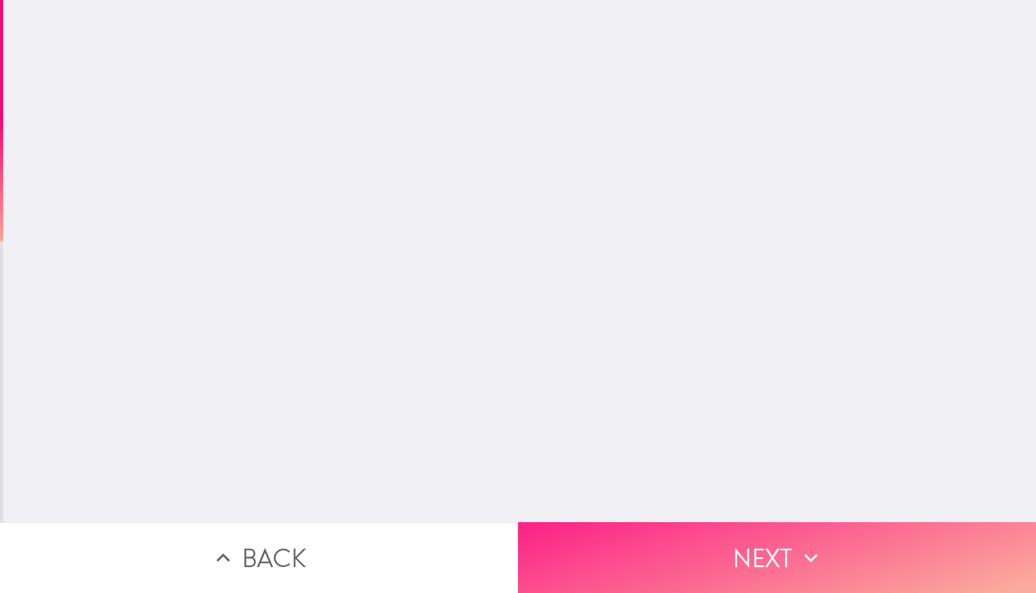
click at [620, 553] on button "Next" at bounding box center [777, 557] width 518 height 71
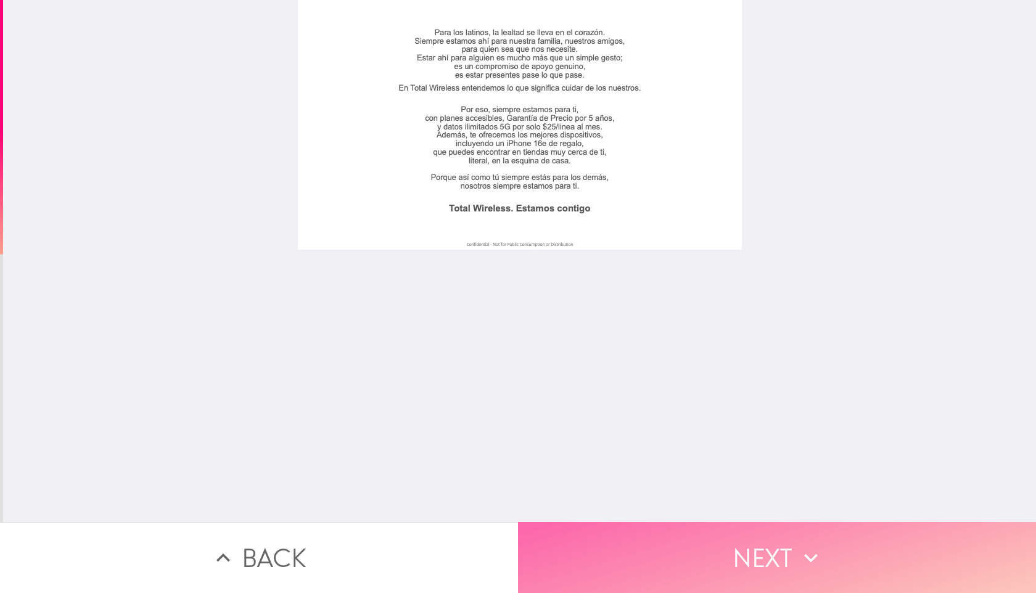
click at [734, 565] on button "Next" at bounding box center [777, 557] width 518 height 71
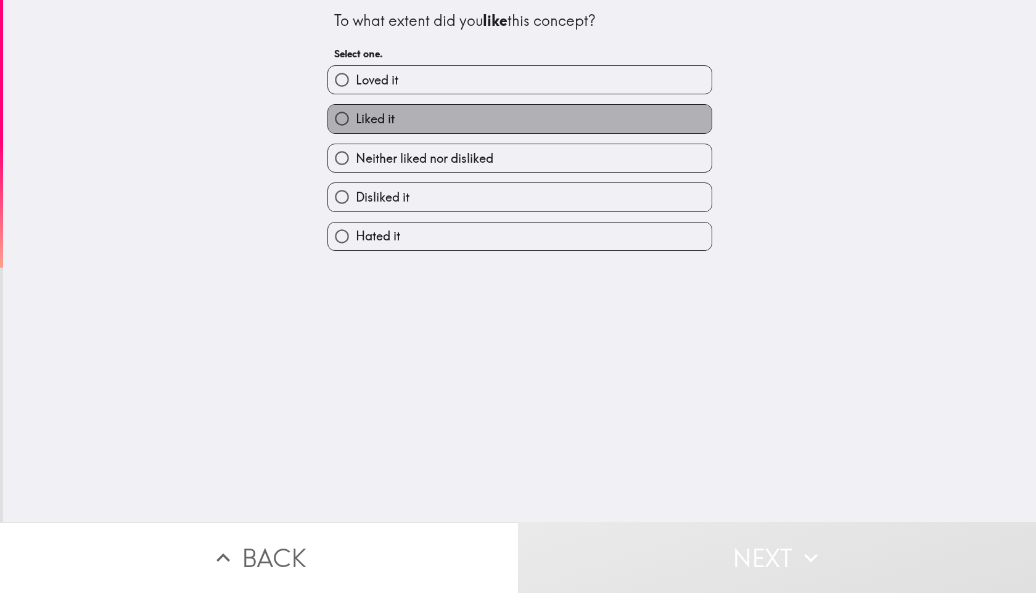
click at [364, 112] on span "Liked it" at bounding box center [375, 118] width 39 height 17
click at [356, 112] on input "Liked it" at bounding box center [342, 119] width 28 height 28
radio input "true"
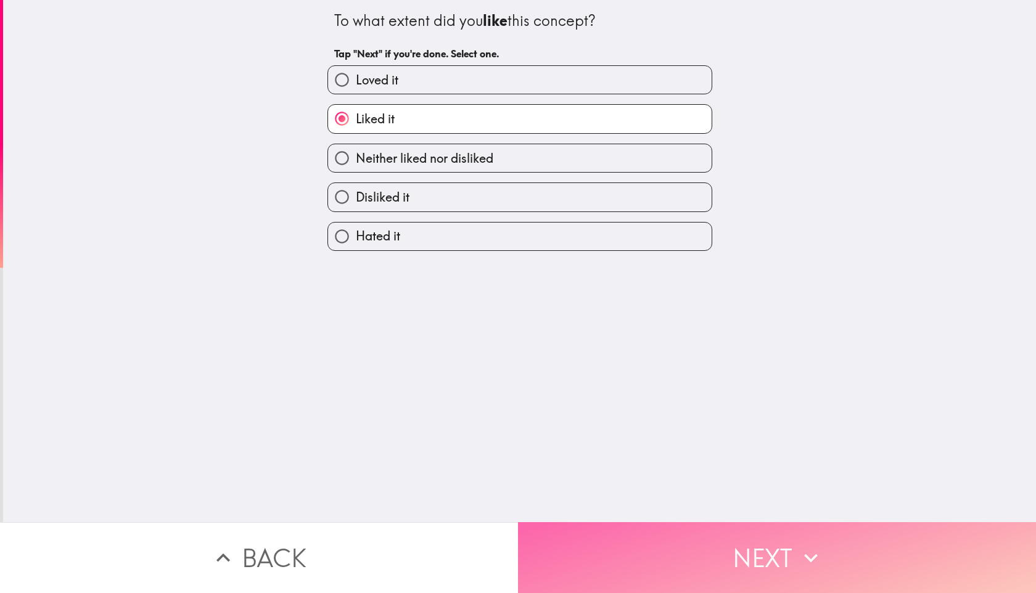
click at [703, 564] on button "Next" at bounding box center [777, 557] width 518 height 71
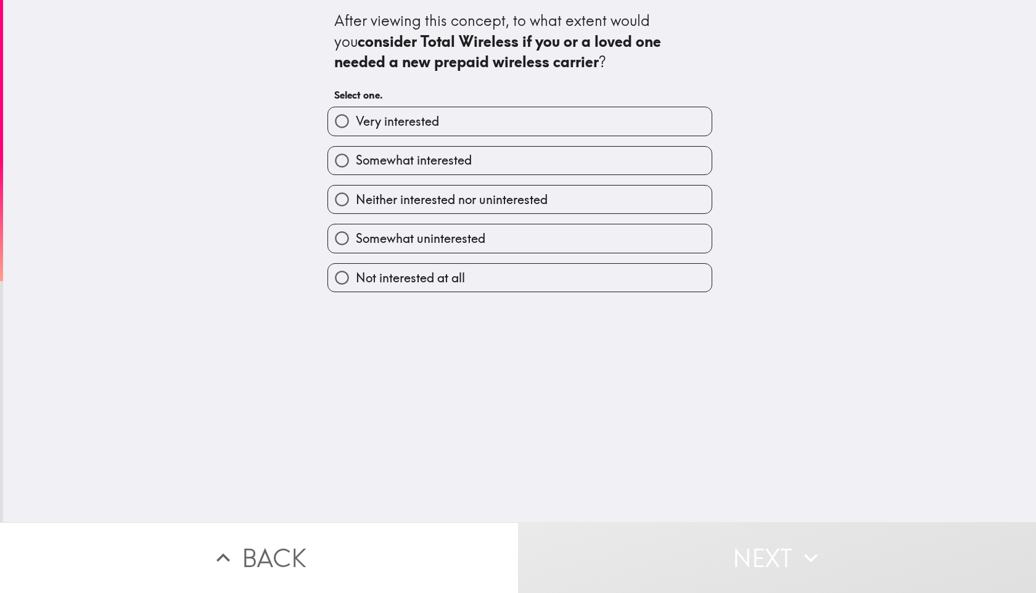
click at [435, 168] on span "Somewhat interested" at bounding box center [414, 160] width 116 height 17
click at [356, 168] on input "Somewhat interested" at bounding box center [342, 161] width 28 height 28
radio input "true"
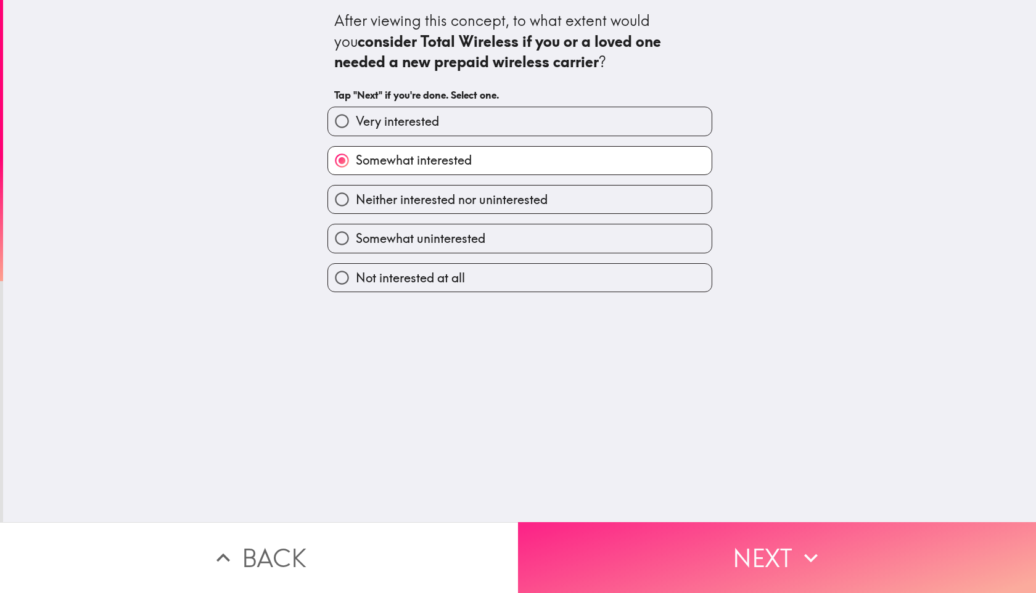
click at [716, 561] on button "Next" at bounding box center [777, 557] width 518 height 71
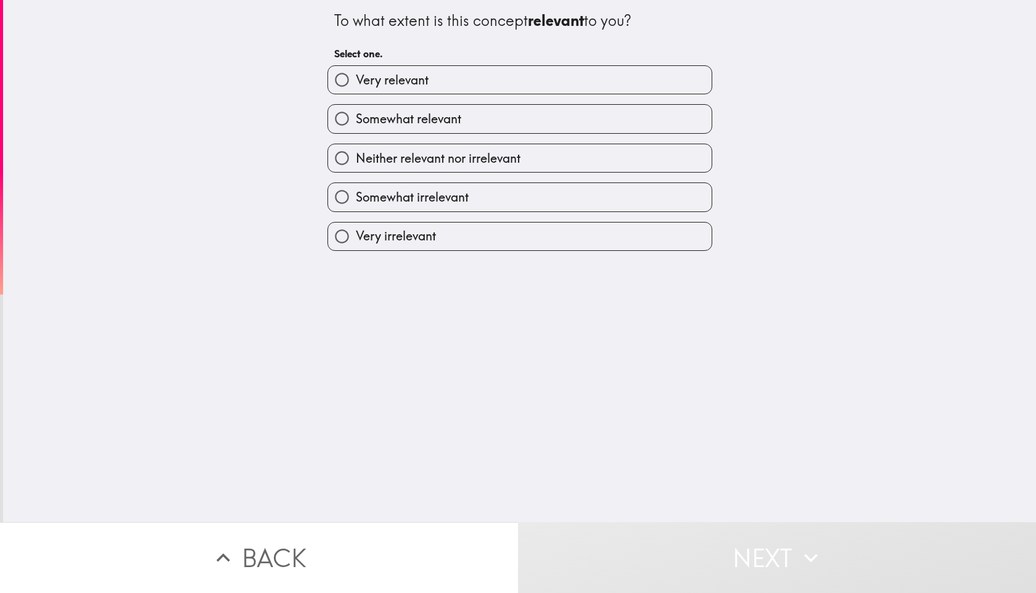
click at [377, 128] on span "Somewhat relevant" at bounding box center [408, 118] width 105 height 17
click at [356, 128] on input "Somewhat relevant" at bounding box center [342, 119] width 28 height 28
radio input "true"
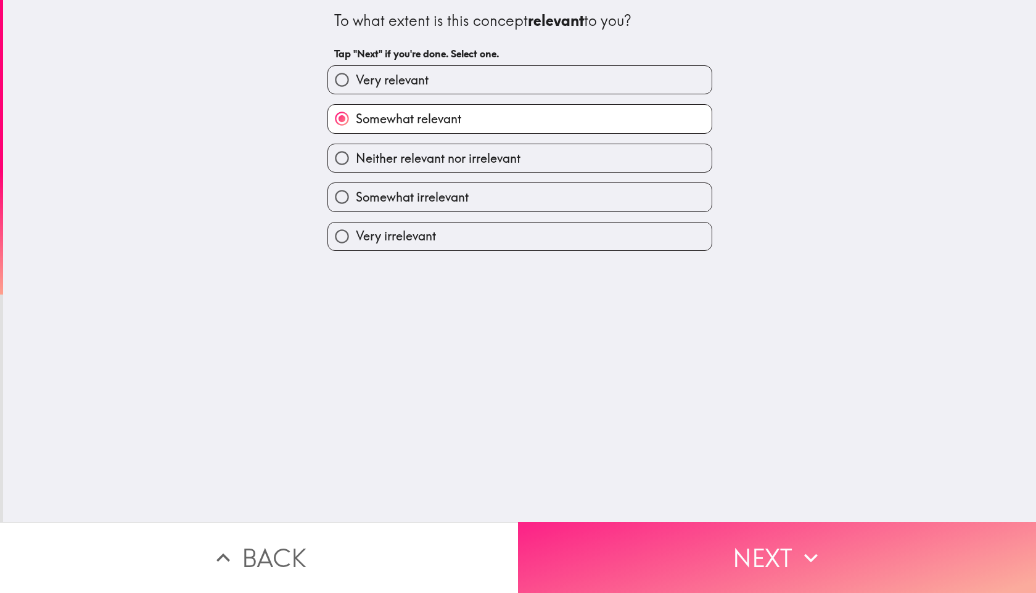
click at [692, 540] on button "Next" at bounding box center [777, 557] width 518 height 71
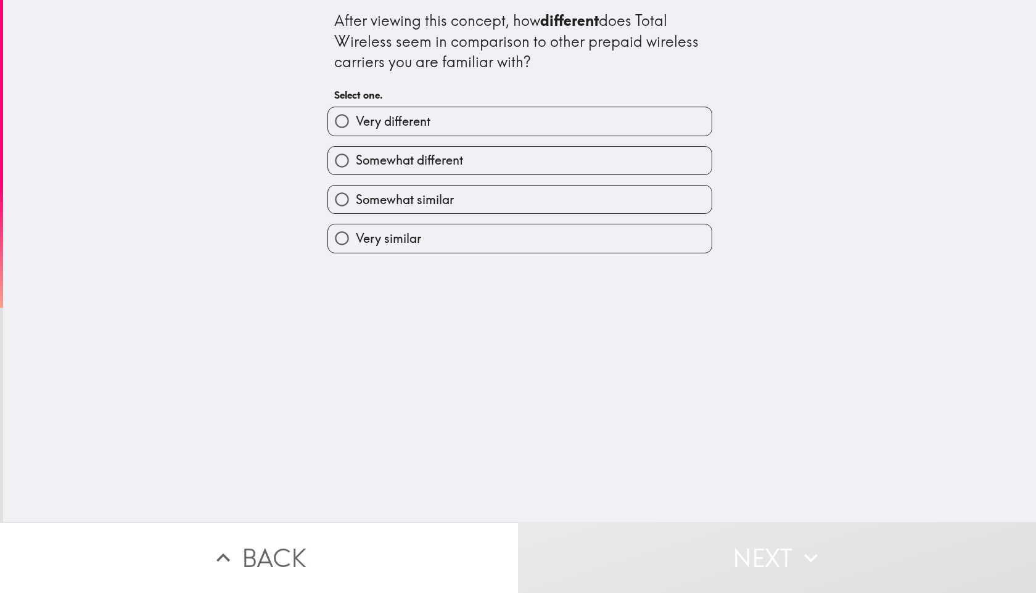
click at [418, 221] on div "Very similar" at bounding box center [515, 233] width 395 height 39
click at [422, 203] on span "Somewhat similar" at bounding box center [405, 199] width 98 height 17
click at [356, 203] on input "Somewhat similar" at bounding box center [342, 200] width 28 height 28
radio input "true"
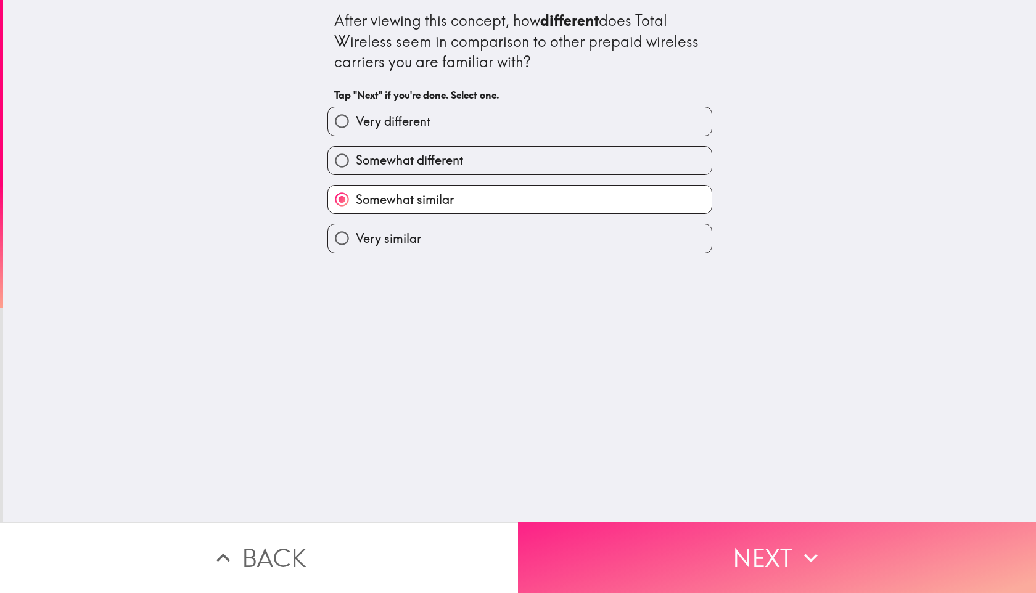
click at [638, 534] on button "Next" at bounding box center [777, 557] width 518 height 71
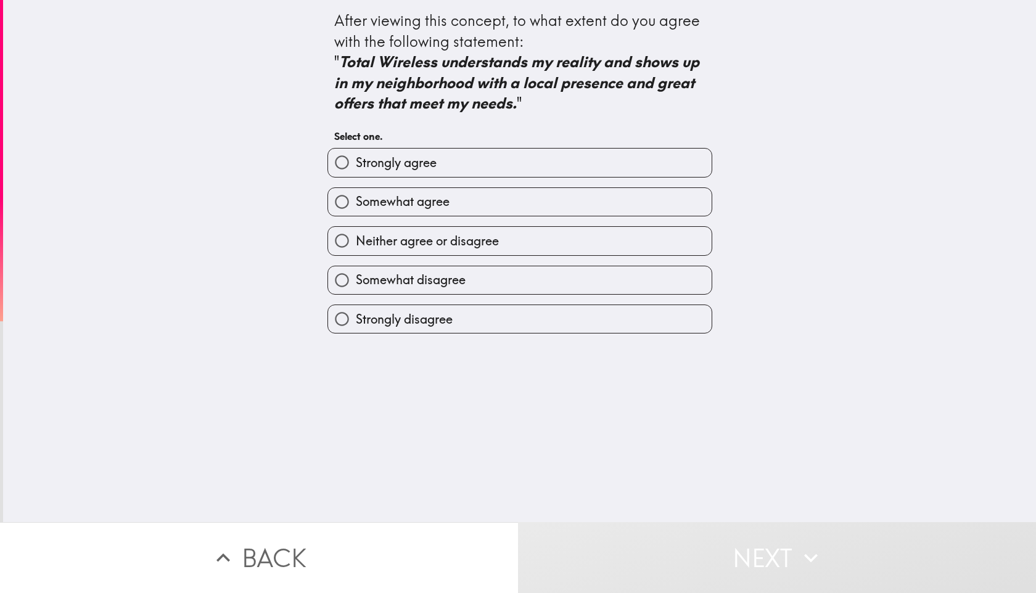
click at [405, 215] on label "Somewhat agree" at bounding box center [520, 202] width 384 height 28
click at [356, 215] on input "Somewhat agree" at bounding box center [342, 202] width 28 height 28
radio input "true"
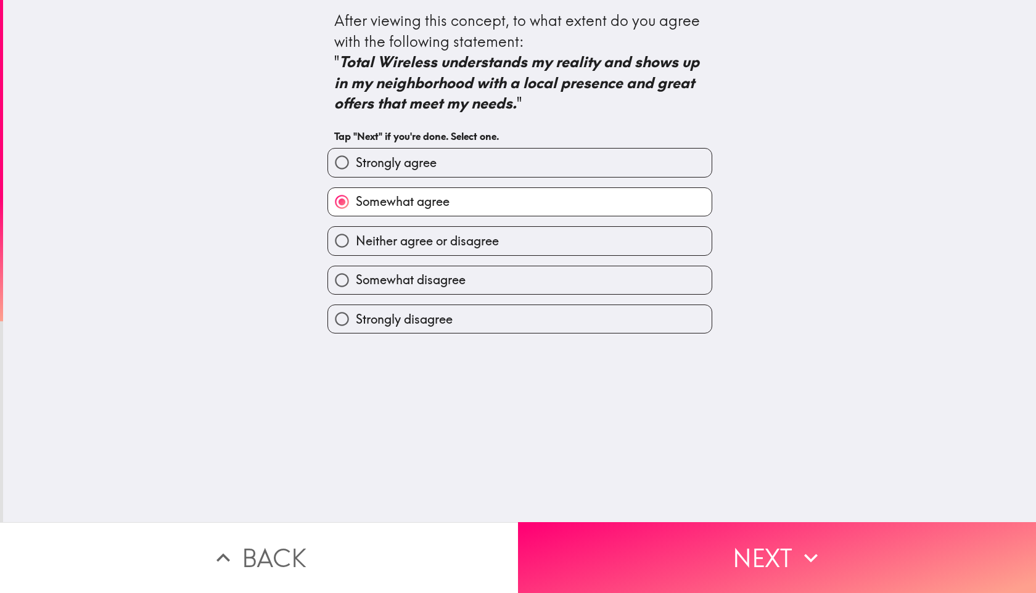
click at [638, 593] on main "After viewing this concept, to what extent do you agree with the following stat…" at bounding box center [518, 296] width 1036 height 593
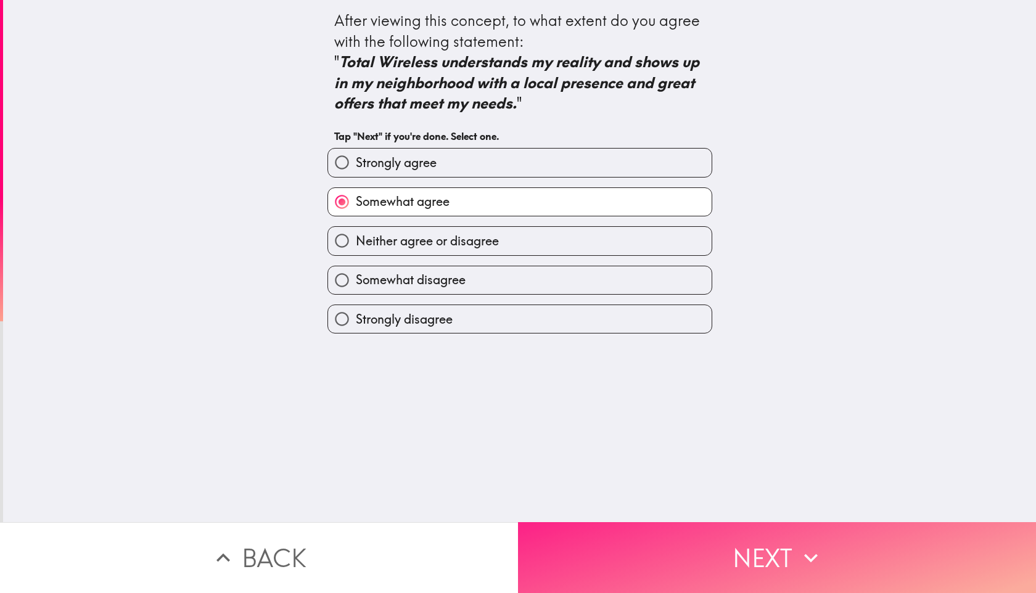
click at [626, 563] on button "Next" at bounding box center [777, 557] width 518 height 71
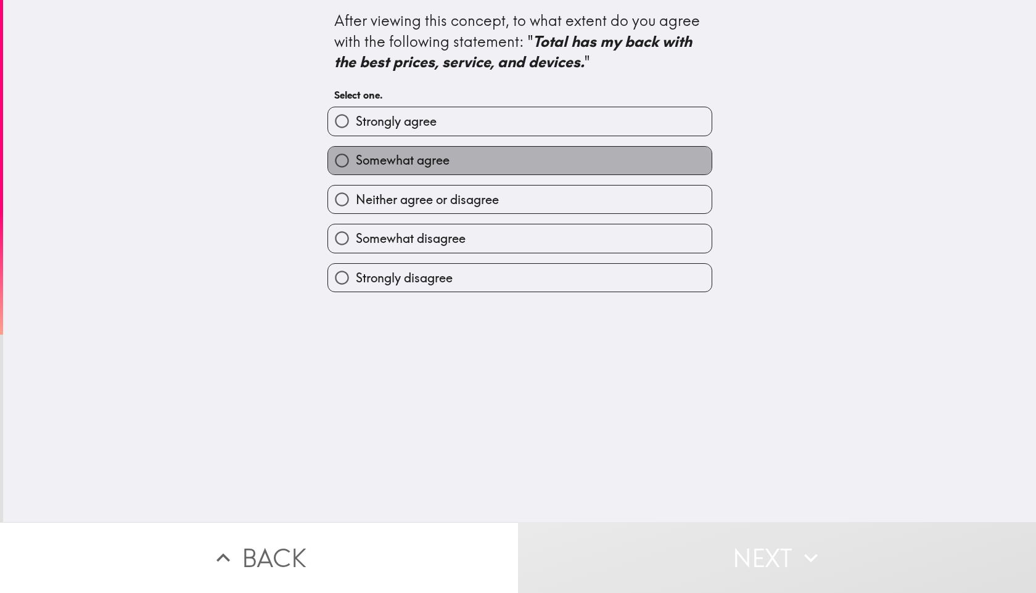
click at [450, 153] on label "Somewhat agree" at bounding box center [520, 161] width 384 height 28
click at [356, 153] on input "Somewhat agree" at bounding box center [342, 161] width 28 height 28
radio input "true"
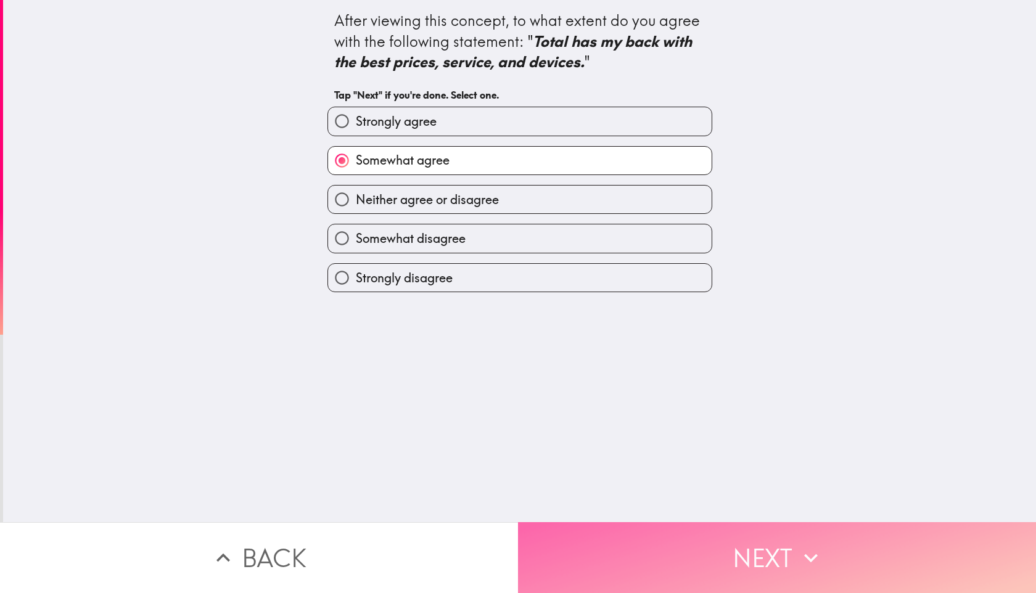
click at [652, 552] on button "Next" at bounding box center [777, 557] width 518 height 71
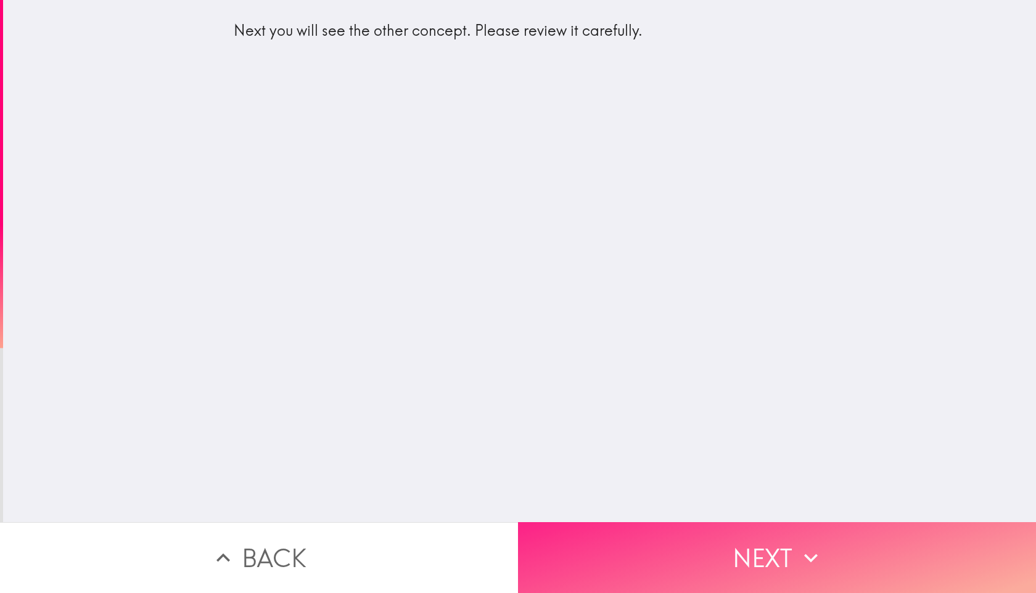
click at [644, 546] on button "Next" at bounding box center [777, 557] width 518 height 71
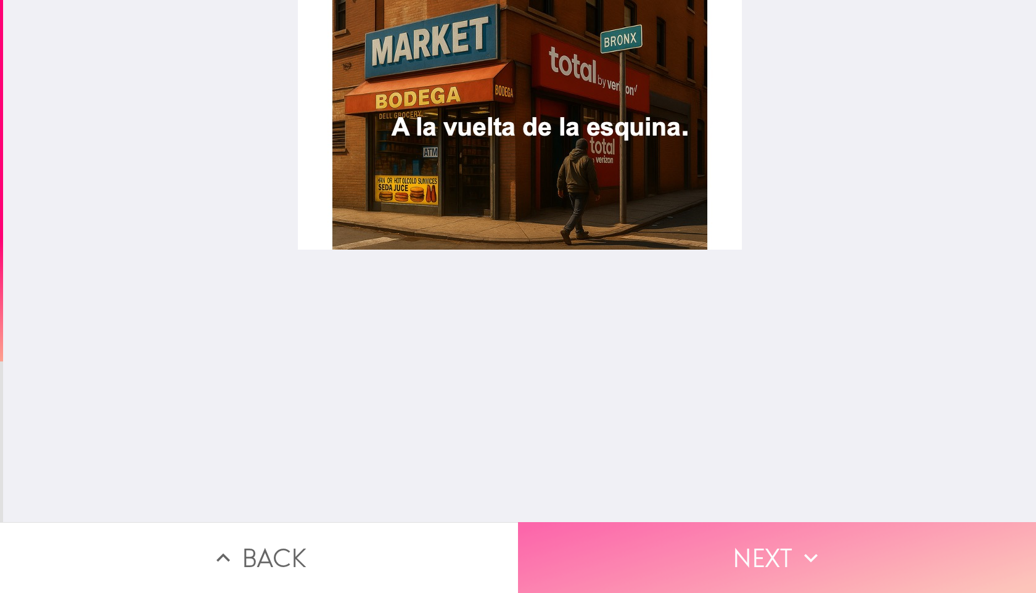
click at [752, 535] on button "Next" at bounding box center [777, 557] width 518 height 71
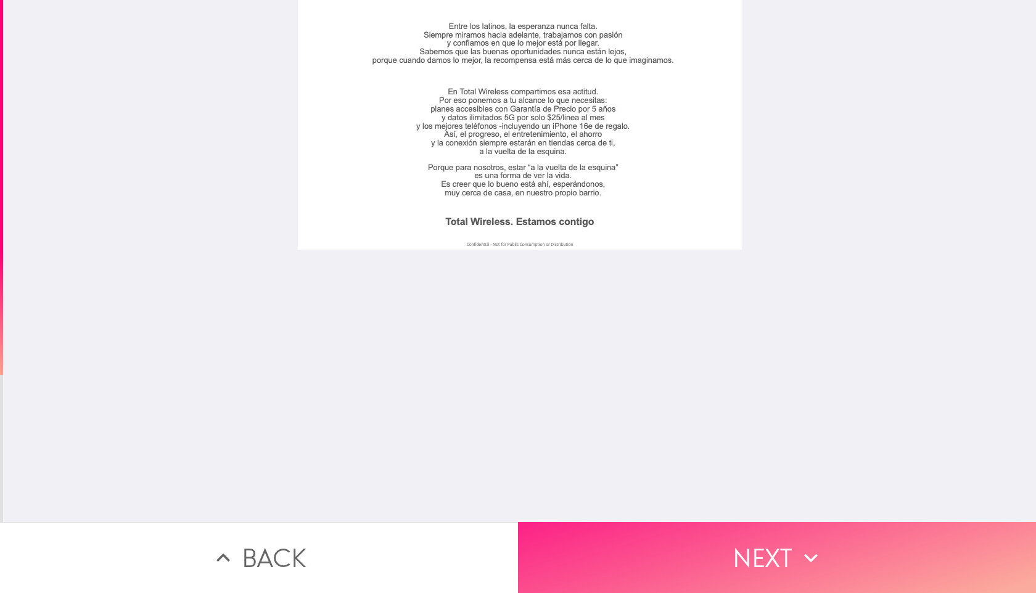
click at [678, 533] on button "Next" at bounding box center [777, 557] width 518 height 71
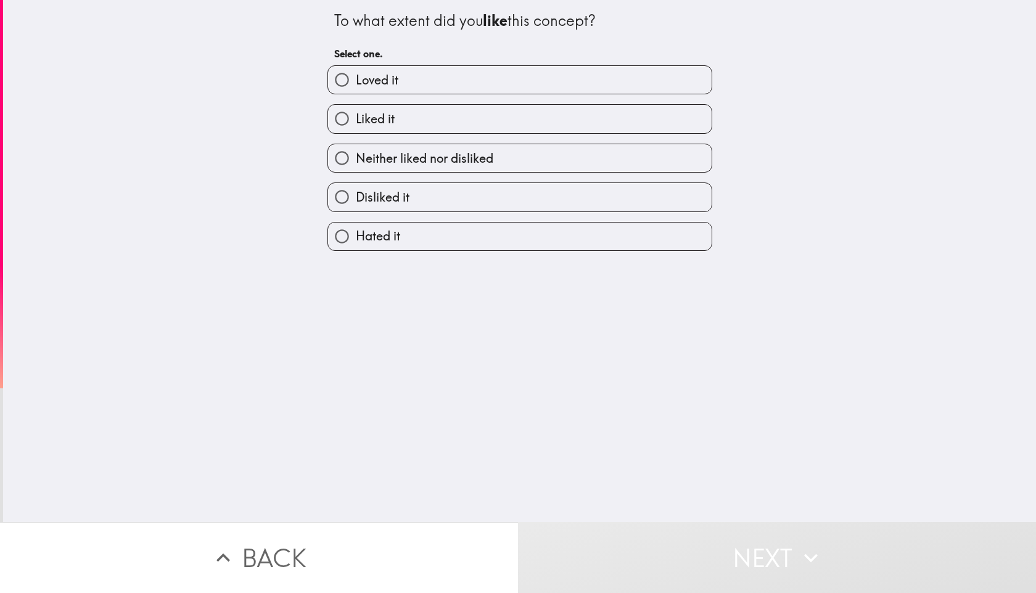
click at [387, 111] on label "Liked it" at bounding box center [520, 119] width 384 height 28
click at [356, 111] on input "Liked it" at bounding box center [342, 119] width 28 height 28
radio input "true"
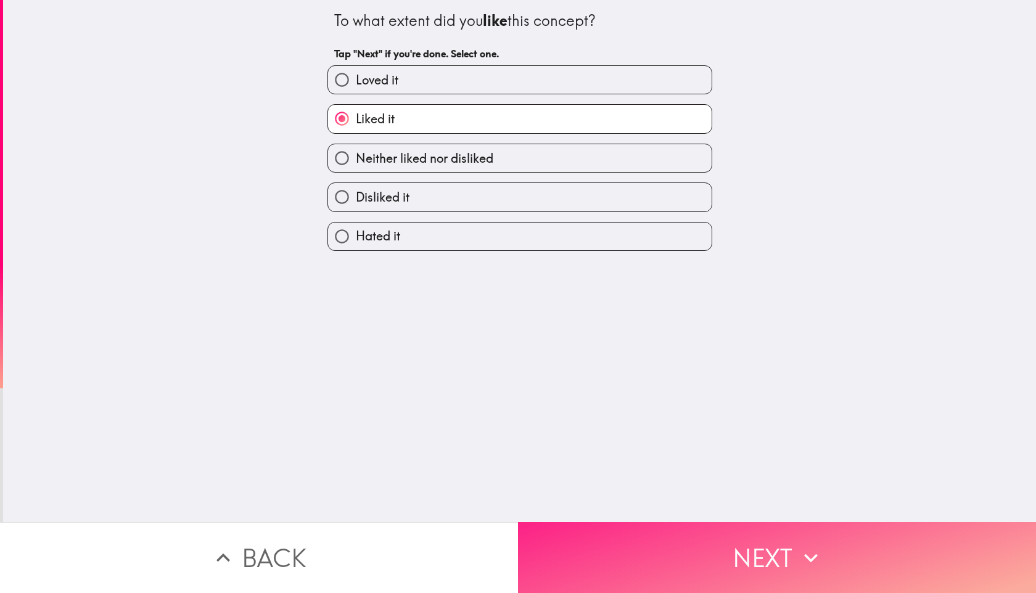
drag, startPoint x: 636, startPoint y: 512, endPoint x: 647, endPoint y: 525, distance: 16.7
click at [638, 522] on button "Next" at bounding box center [777, 557] width 518 height 71
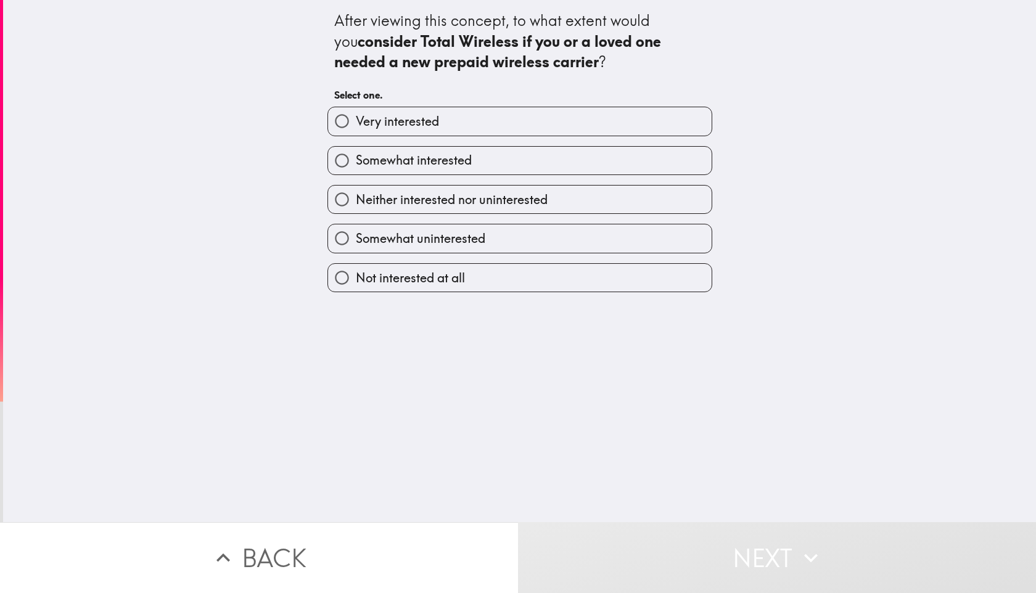
click at [399, 144] on div "Somewhat interested" at bounding box center [515, 155] width 395 height 39
drag, startPoint x: 451, startPoint y: 168, endPoint x: 652, endPoint y: 533, distance: 416.8
click at [451, 169] on span "Somewhat interested" at bounding box center [414, 160] width 116 height 17
click at [356, 169] on input "Somewhat interested" at bounding box center [342, 161] width 28 height 28
radio input "true"
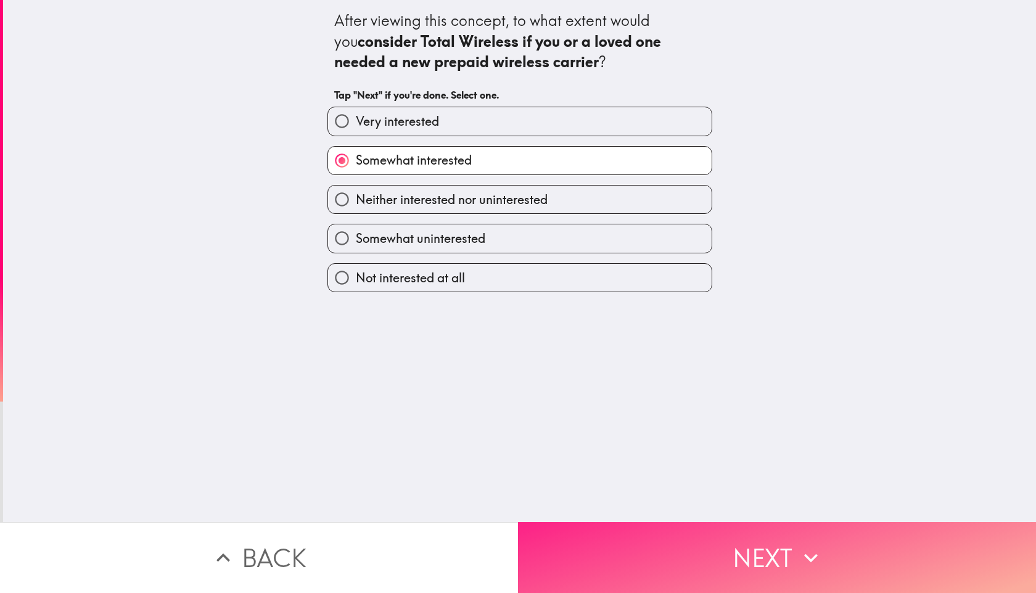
click at [687, 549] on button "Next" at bounding box center [777, 557] width 518 height 71
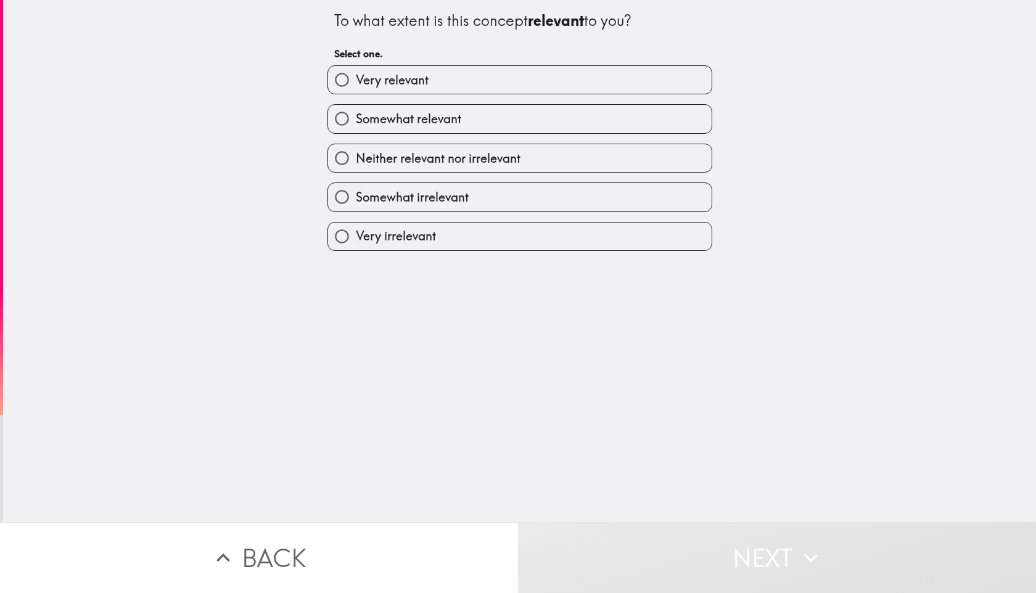
click at [392, 122] on span "Somewhat relevant" at bounding box center [408, 118] width 105 height 17
click at [356, 122] on input "Somewhat relevant" at bounding box center [342, 119] width 28 height 28
radio input "true"
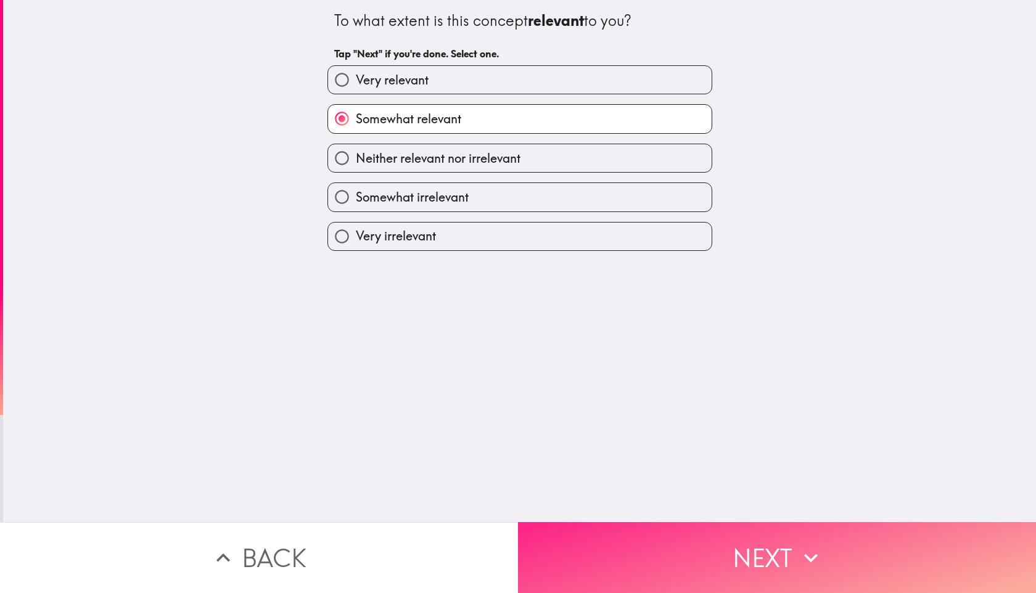
click at [685, 559] on button "Next" at bounding box center [777, 557] width 518 height 71
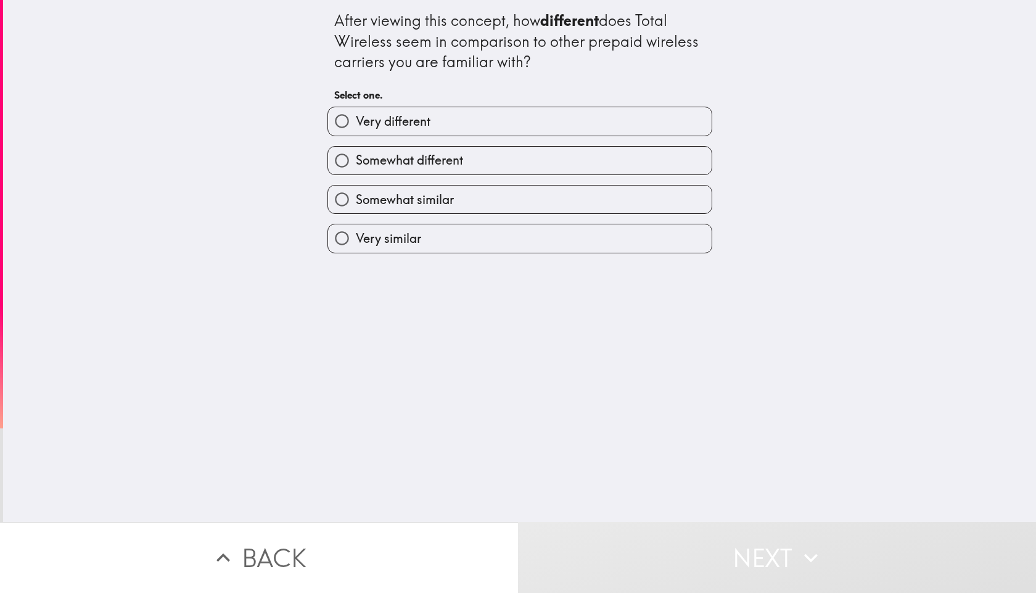
click at [386, 116] on span "Very different" at bounding box center [393, 121] width 75 height 17
click at [356, 116] on input "Very different" at bounding box center [342, 121] width 28 height 28
radio input "true"
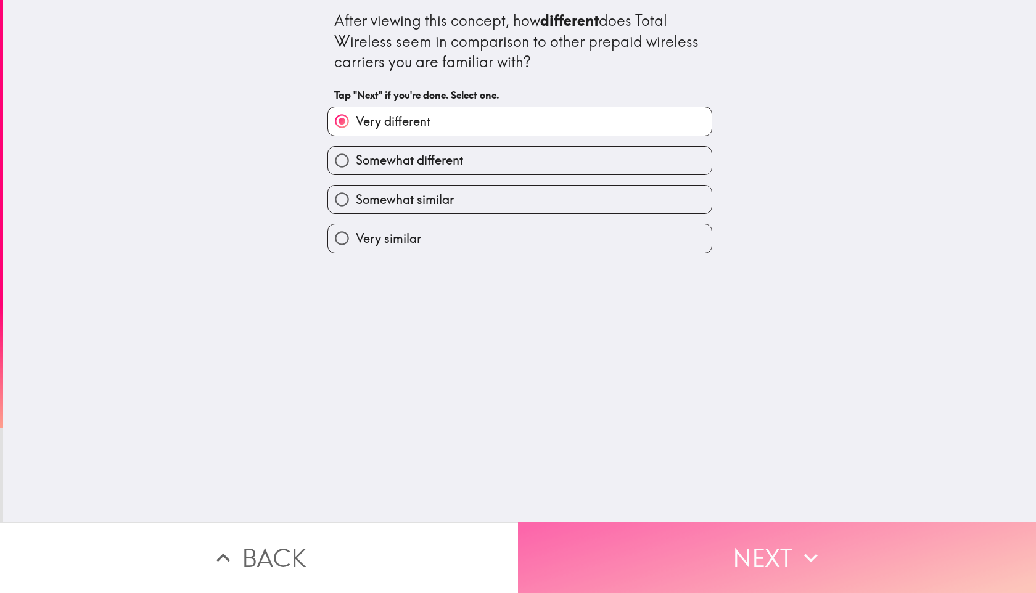
click at [607, 538] on button "Next" at bounding box center [777, 557] width 518 height 71
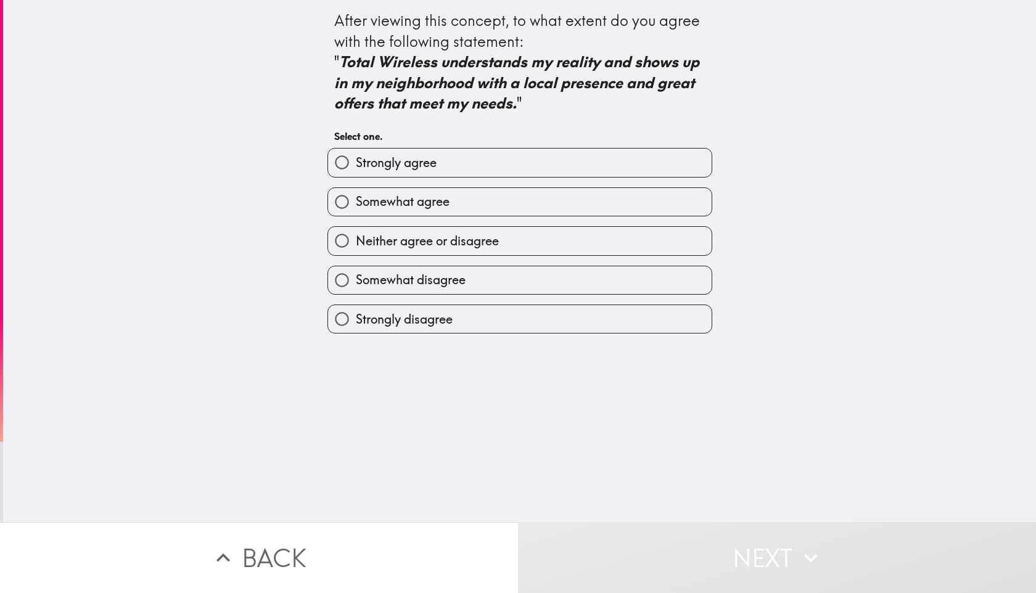
click at [460, 215] on label "Somewhat agree" at bounding box center [520, 202] width 384 height 28
click at [356, 215] on input "Somewhat agree" at bounding box center [342, 202] width 28 height 28
radio input "true"
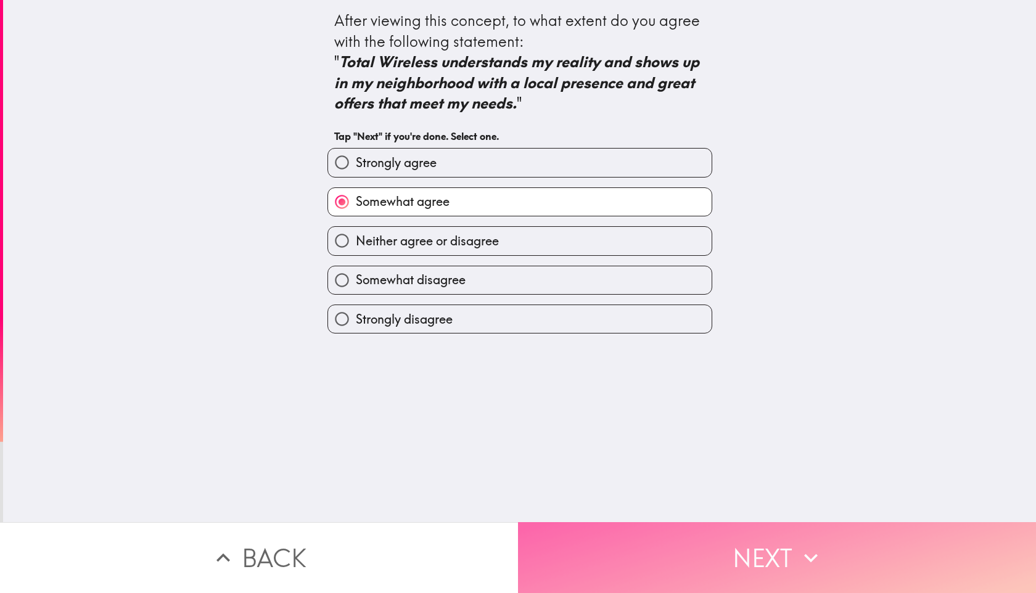
click at [613, 529] on button "Next" at bounding box center [777, 557] width 518 height 71
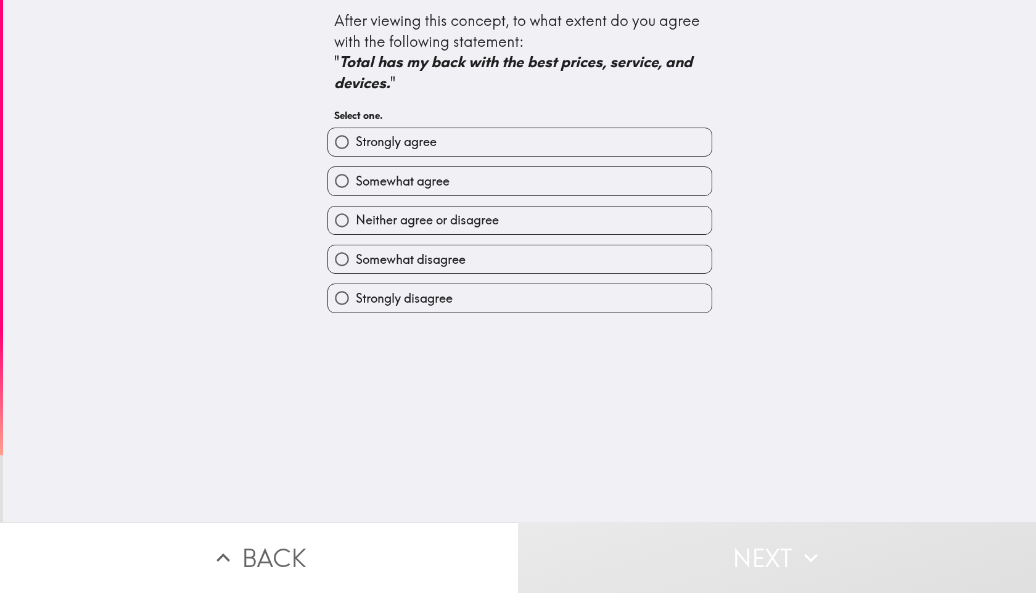
click at [363, 163] on div "Somewhat agree" at bounding box center [515, 176] width 395 height 39
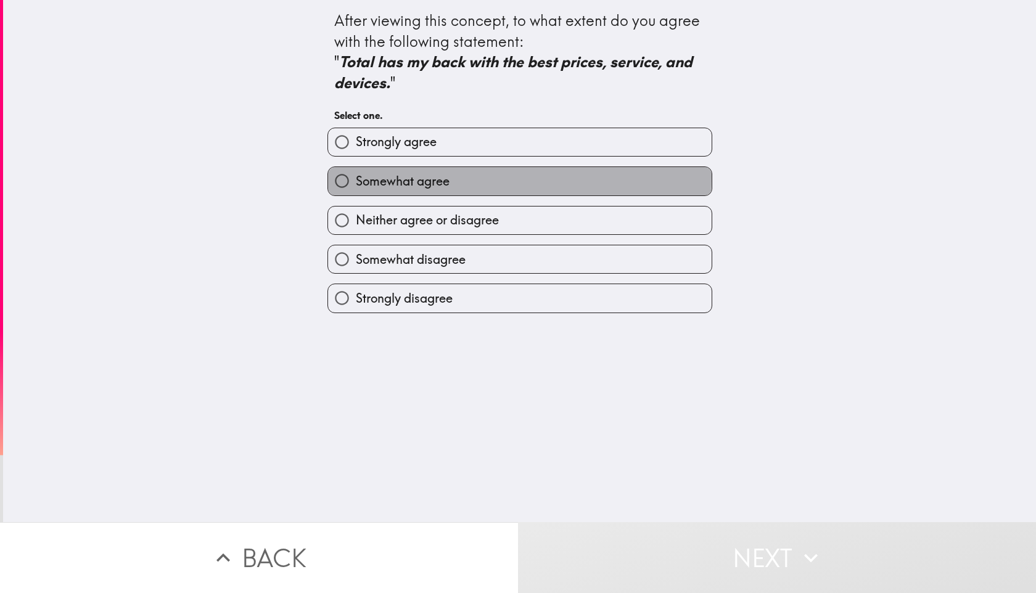
click at [374, 177] on span "Somewhat agree" at bounding box center [403, 181] width 94 height 17
click at [356, 177] on input "Somewhat agree" at bounding box center [342, 181] width 28 height 28
radio input "true"
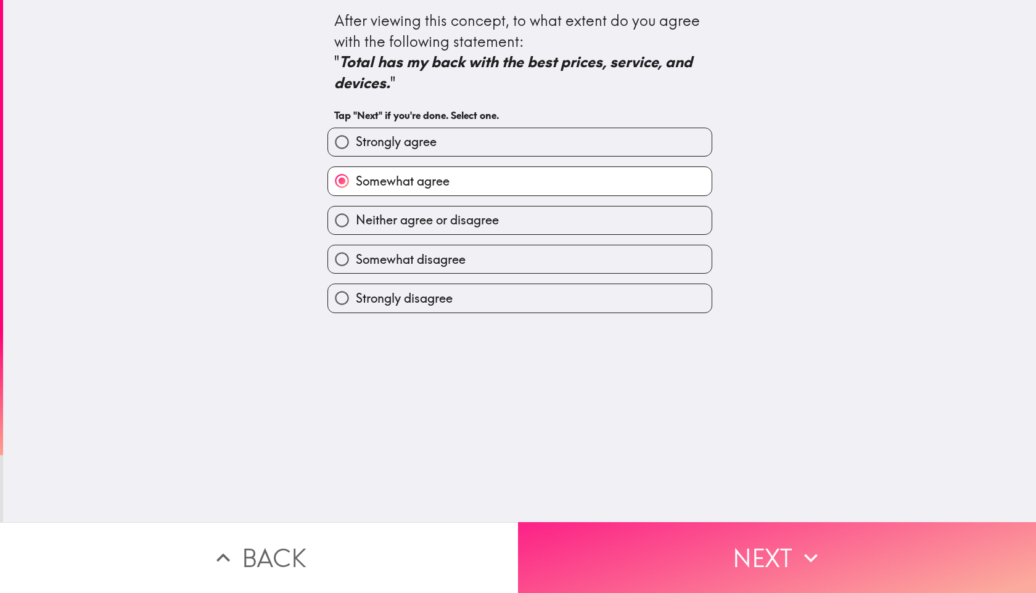
click at [554, 547] on button "Next" at bounding box center [777, 557] width 518 height 71
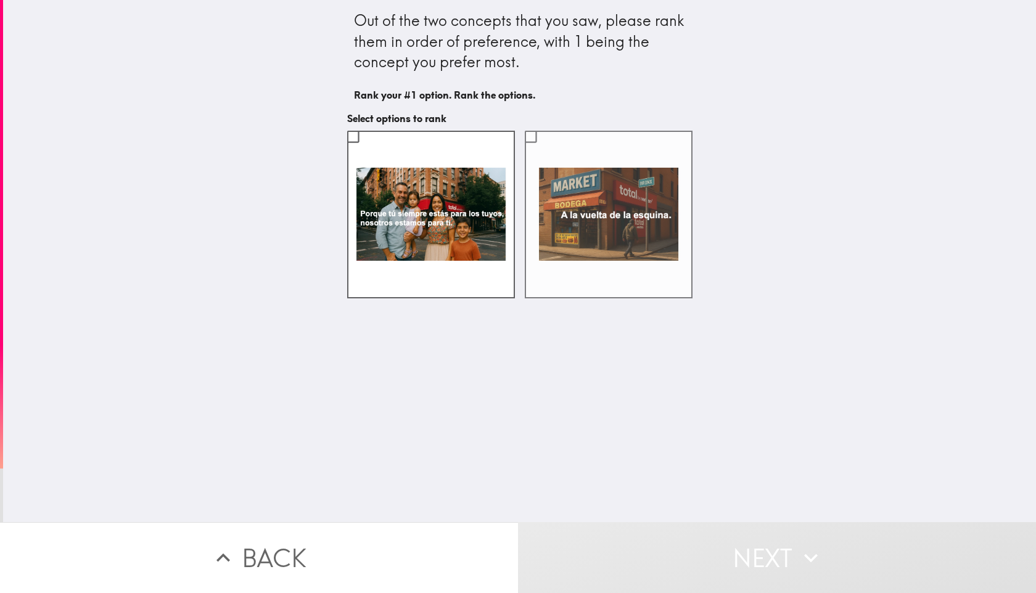
click at [554, 205] on label at bounding box center [609, 215] width 168 height 168
click at [545, 150] on input "checkbox" at bounding box center [531, 137] width 28 height 28
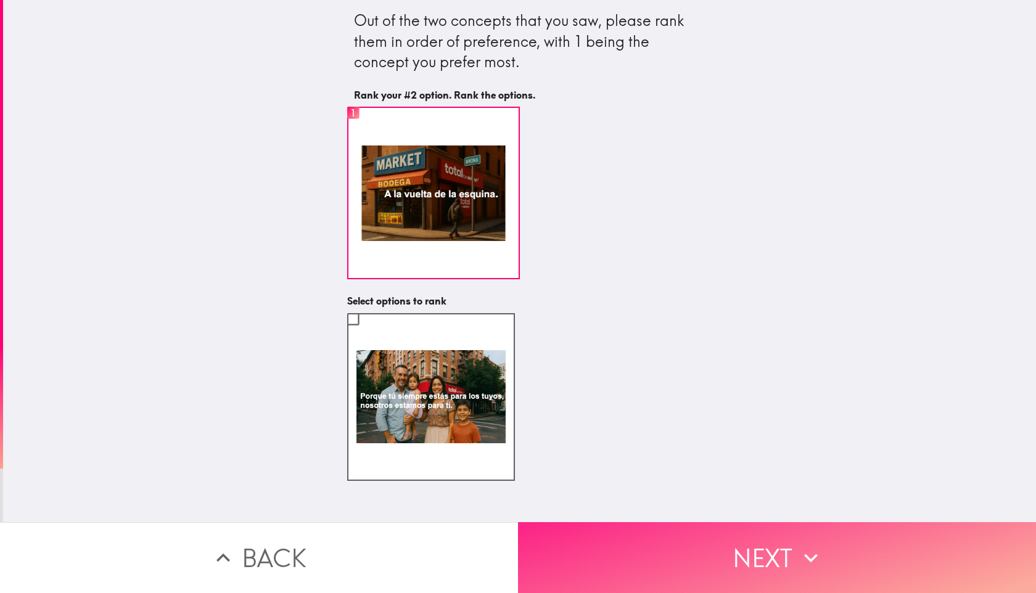
click at [569, 553] on button "Next" at bounding box center [777, 557] width 518 height 71
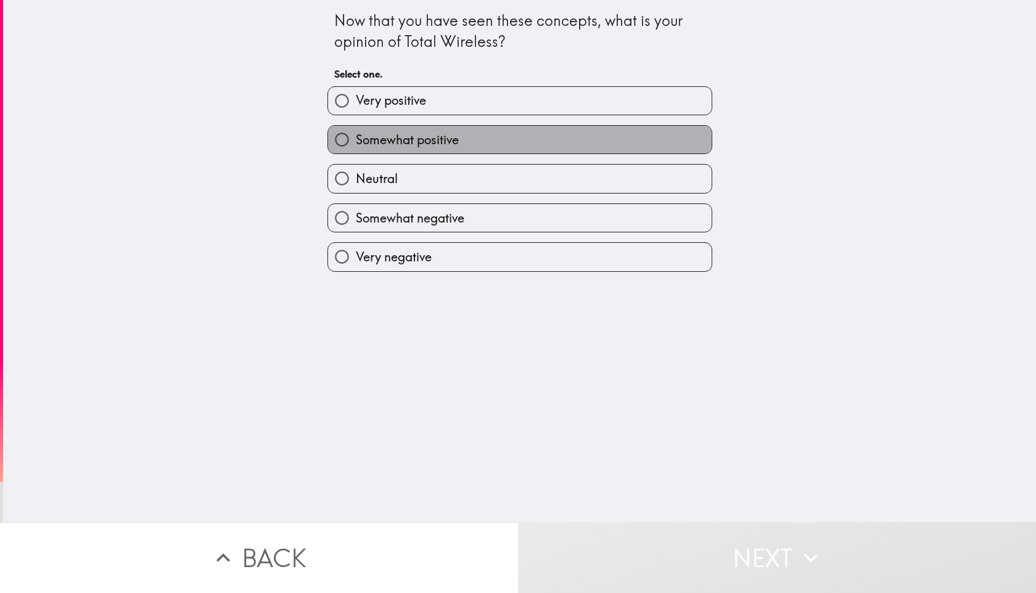
click at [369, 146] on span "Somewhat positive" at bounding box center [407, 139] width 103 height 17
click at [356, 146] on input "Somewhat positive" at bounding box center [342, 140] width 28 height 28
radio input "true"
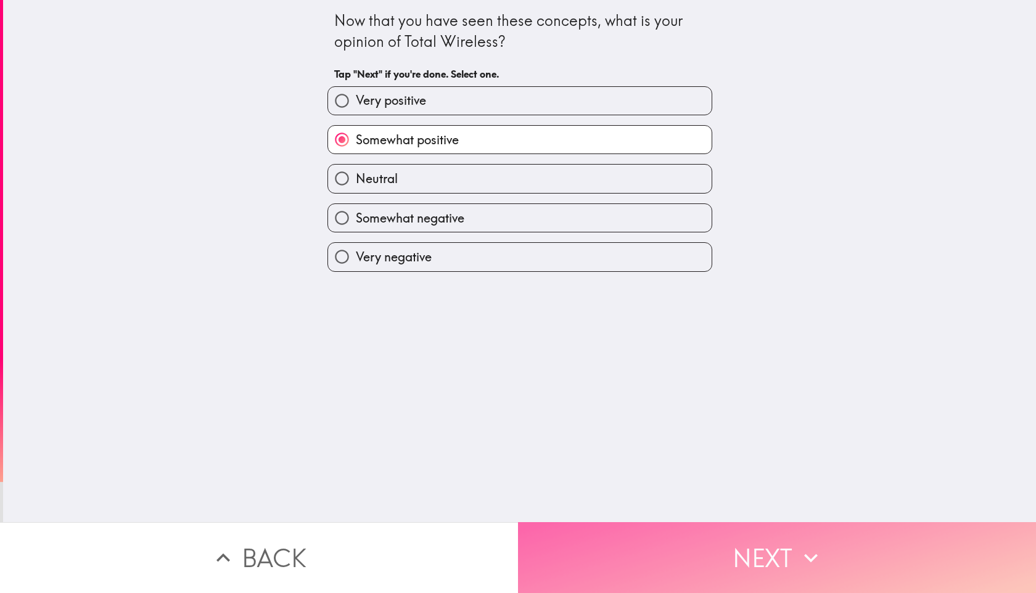
click at [617, 538] on button "Next" at bounding box center [777, 557] width 518 height 71
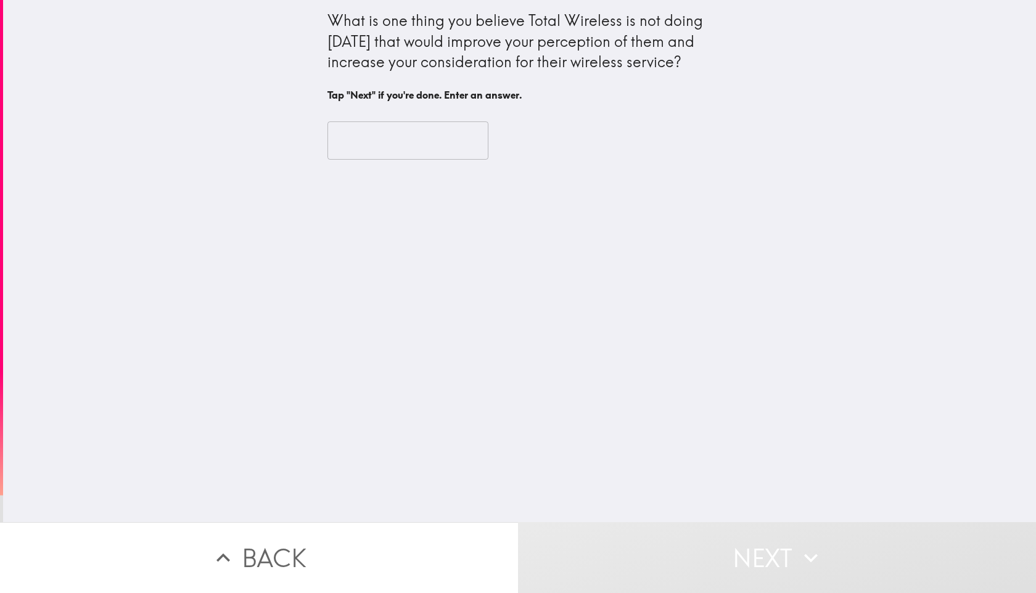
click at [397, 122] on input "text" at bounding box center [407, 140] width 161 height 38
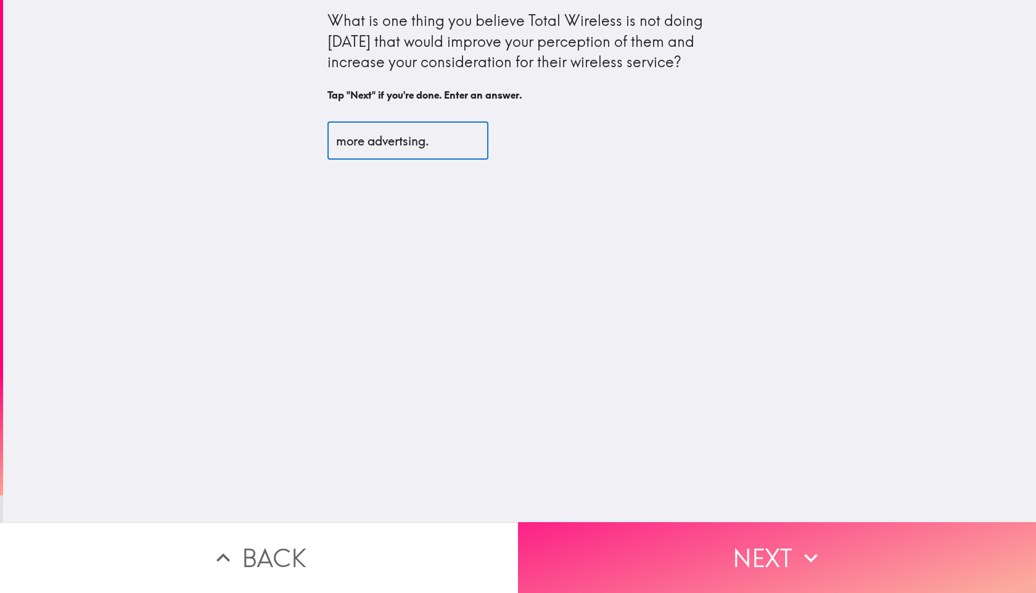
type input "more advertsing."
click at [644, 567] on button "Next" at bounding box center [777, 557] width 518 height 71
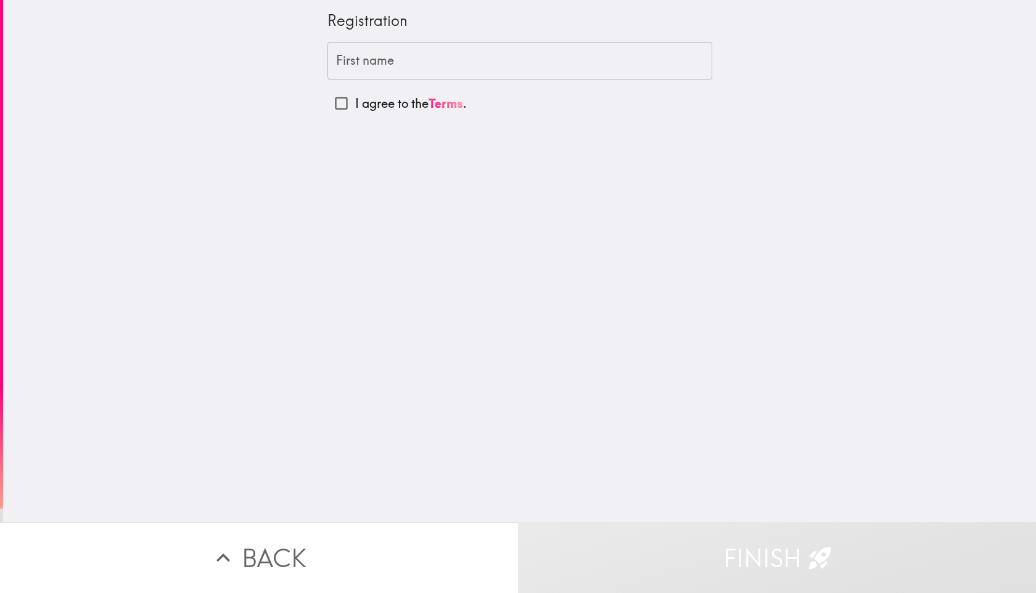
click at [398, 63] on input "First name" at bounding box center [519, 61] width 385 height 38
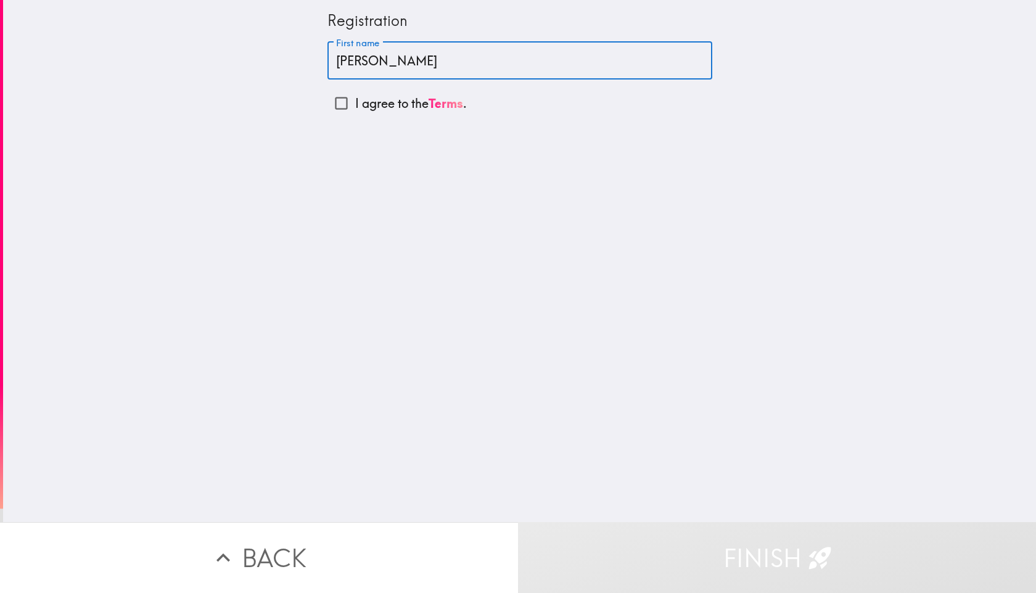
type input "[PERSON_NAME]"
click at [327, 98] on input "I agree to the Terms ." at bounding box center [341, 103] width 28 height 28
checkbox input "true"
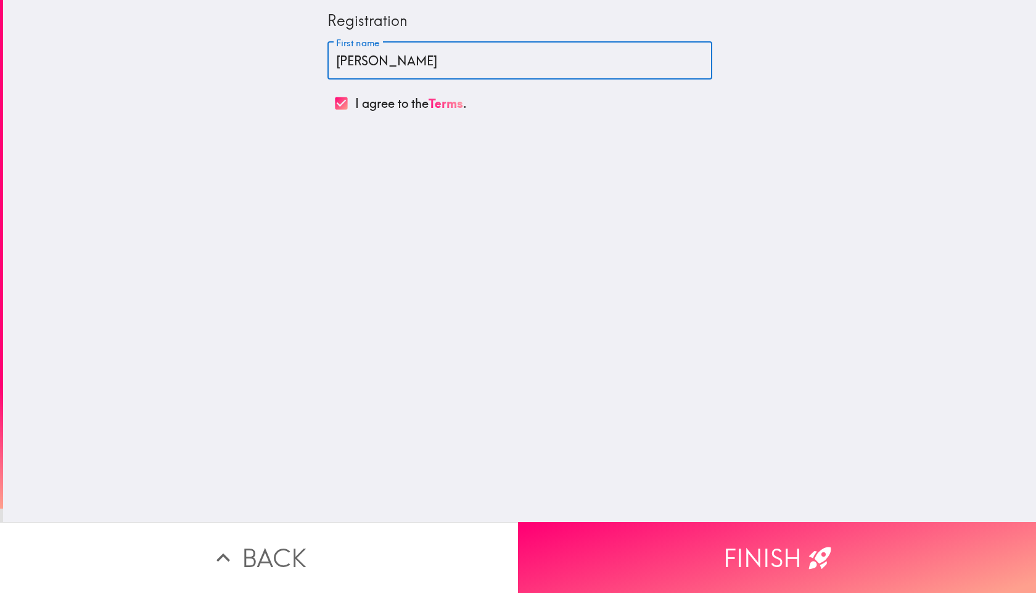
drag, startPoint x: 414, startPoint y: 70, endPoint x: 268, endPoint y: 70, distance: 145.5
click at [268, 70] on div "Registration First name [PERSON_NAME] First name I agree to the Terms ." at bounding box center [519, 261] width 1033 height 522
drag, startPoint x: 370, startPoint y: 71, endPoint x: 323, endPoint y: 64, distance: 47.4
click at [327, 64] on input "[PERSON_NAME]" at bounding box center [519, 61] width 385 height 38
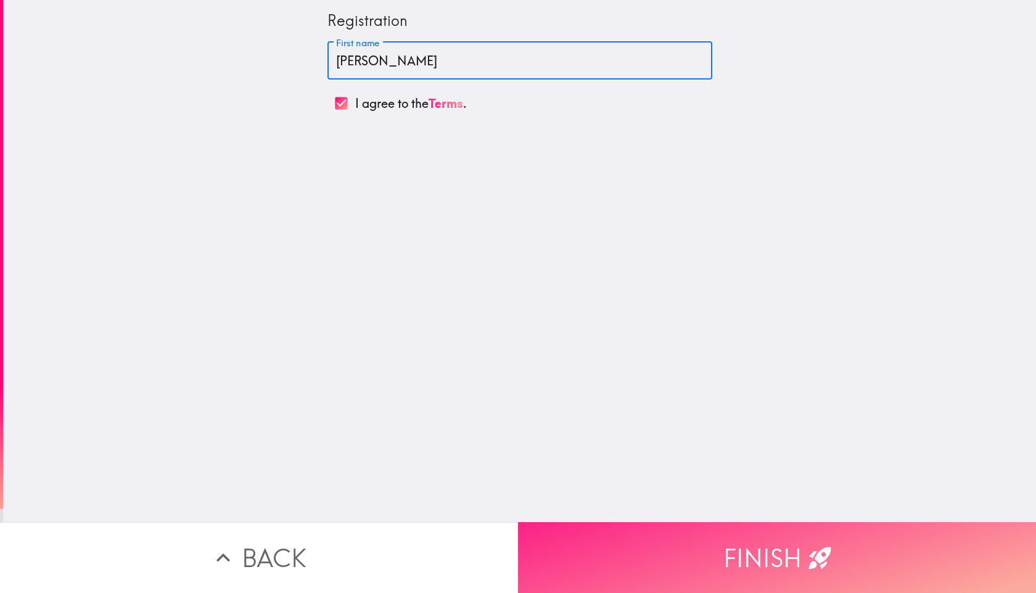
type input "[PERSON_NAME]"
click at [662, 552] on button "Finish" at bounding box center [777, 557] width 518 height 71
